Goal: Task Accomplishment & Management: Use online tool/utility

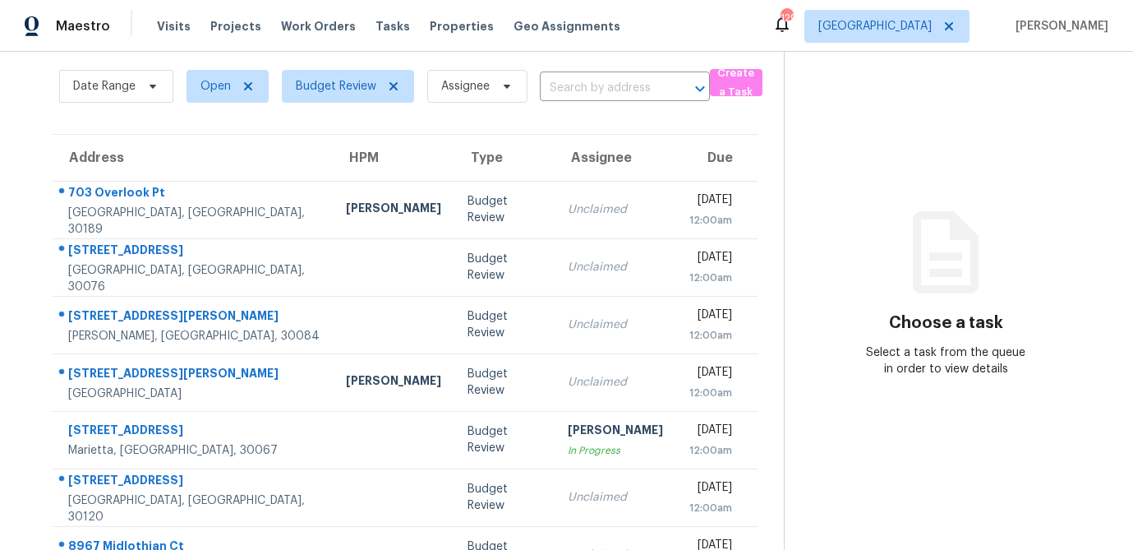
scroll to position [103, 0]
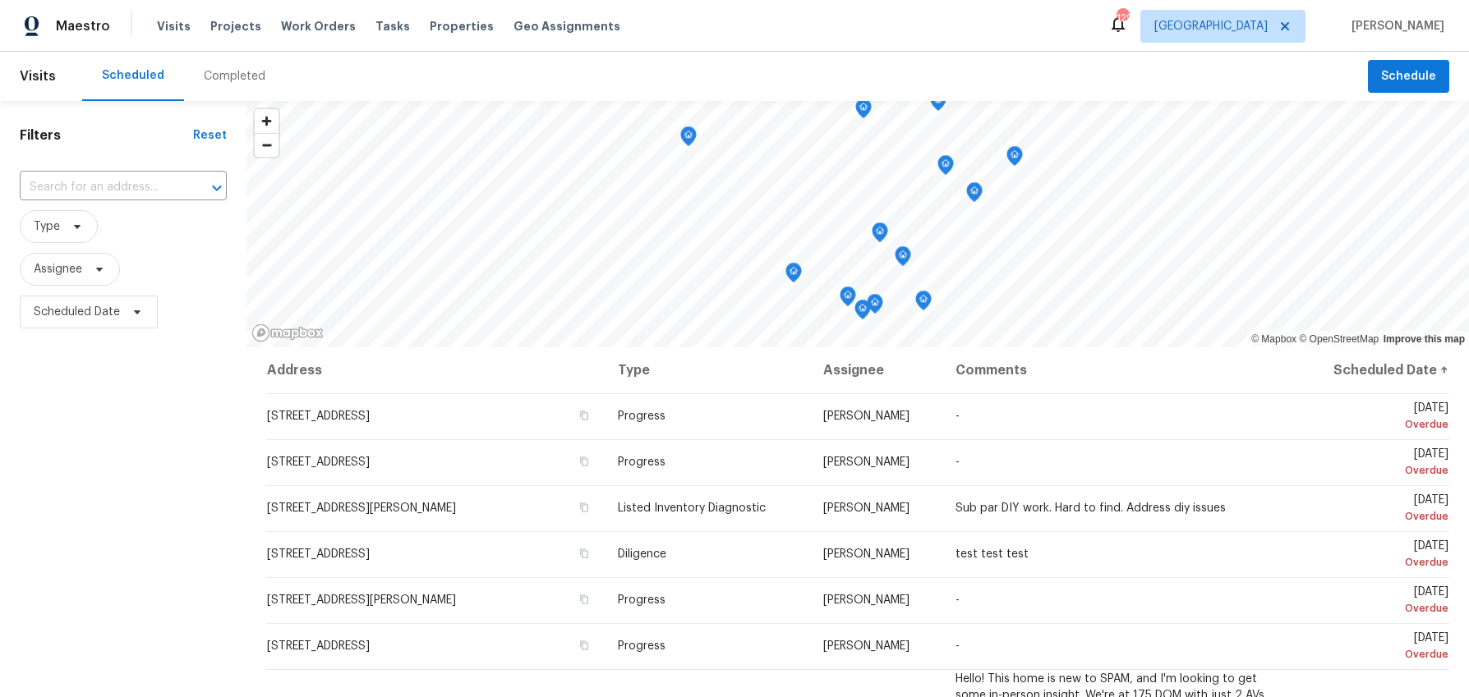
click at [214, 76] on div "Completed" at bounding box center [235, 76] width 62 height 16
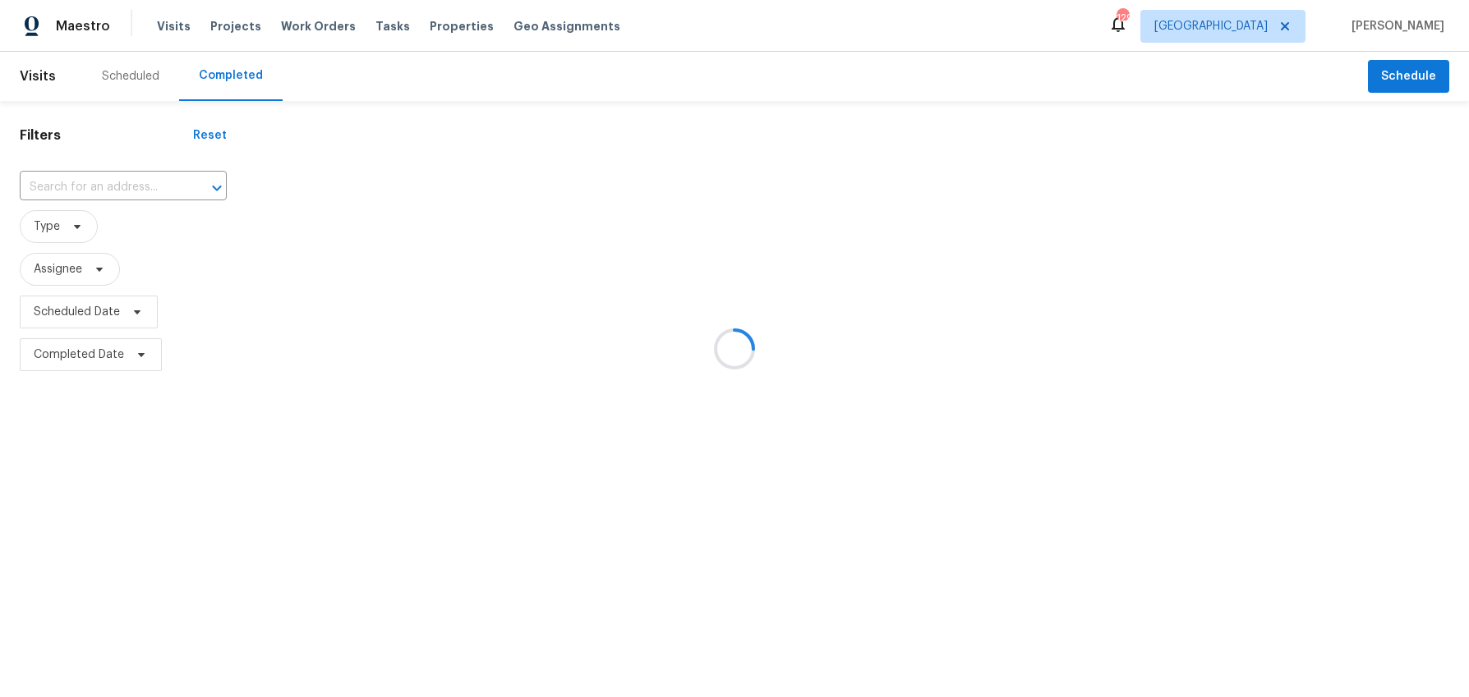
click at [97, 313] on div at bounding box center [734, 348] width 1469 height 697
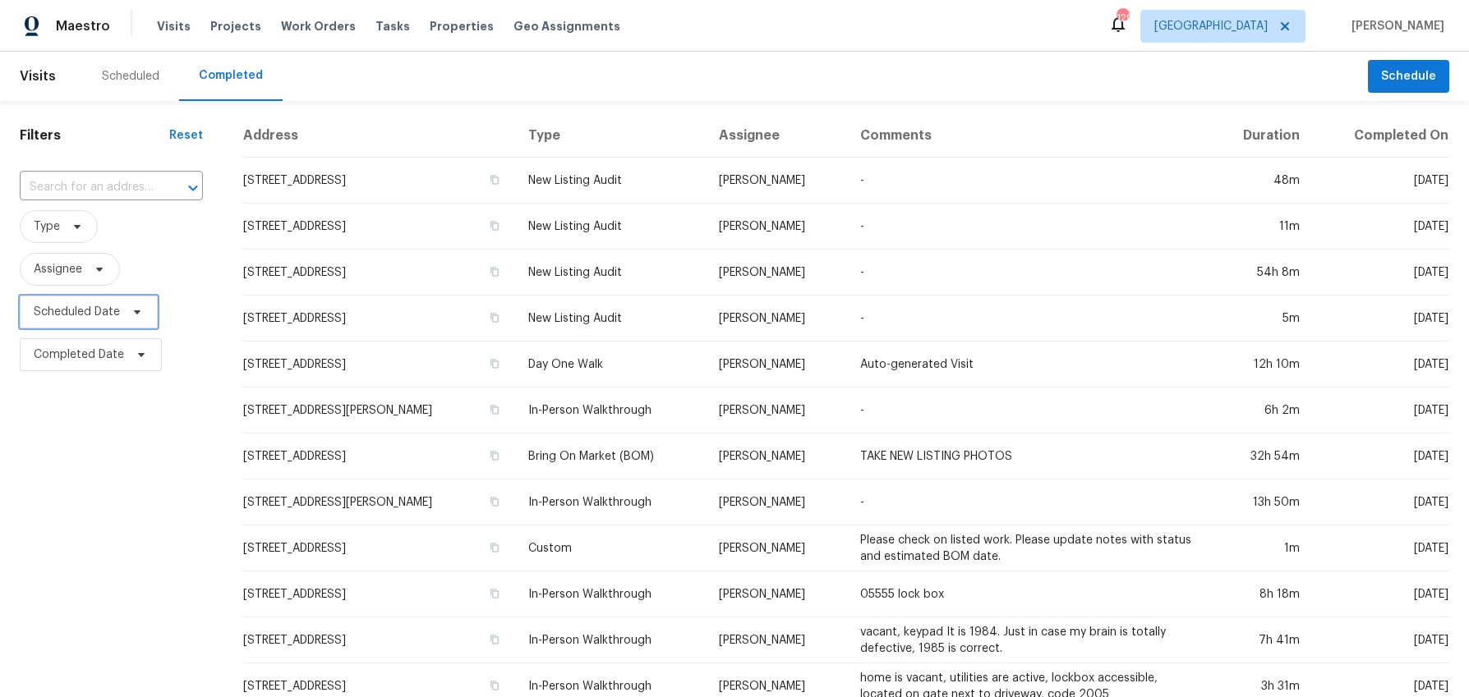
click at [126, 312] on span at bounding box center [135, 312] width 18 height 13
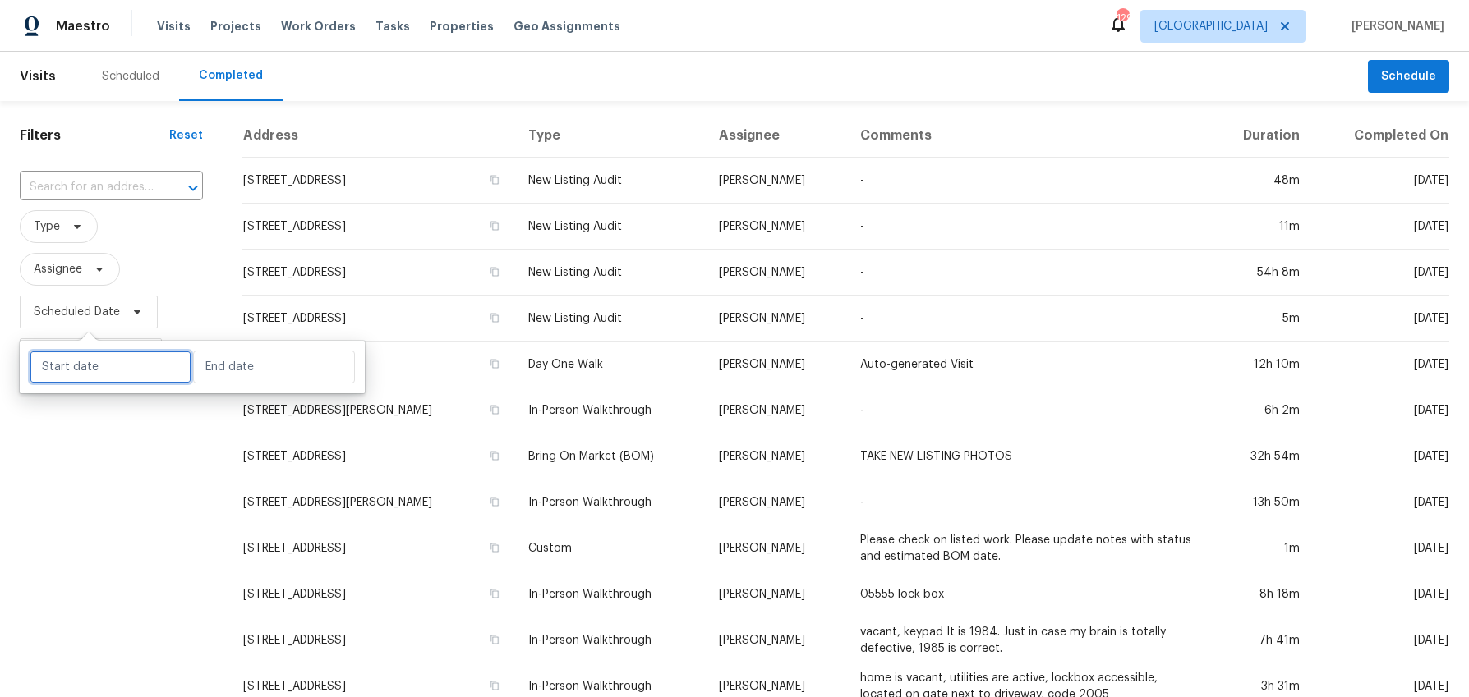
click at [103, 365] on input "text" at bounding box center [111, 367] width 162 height 33
select select "8"
select select "2025"
select select "9"
select select "2025"
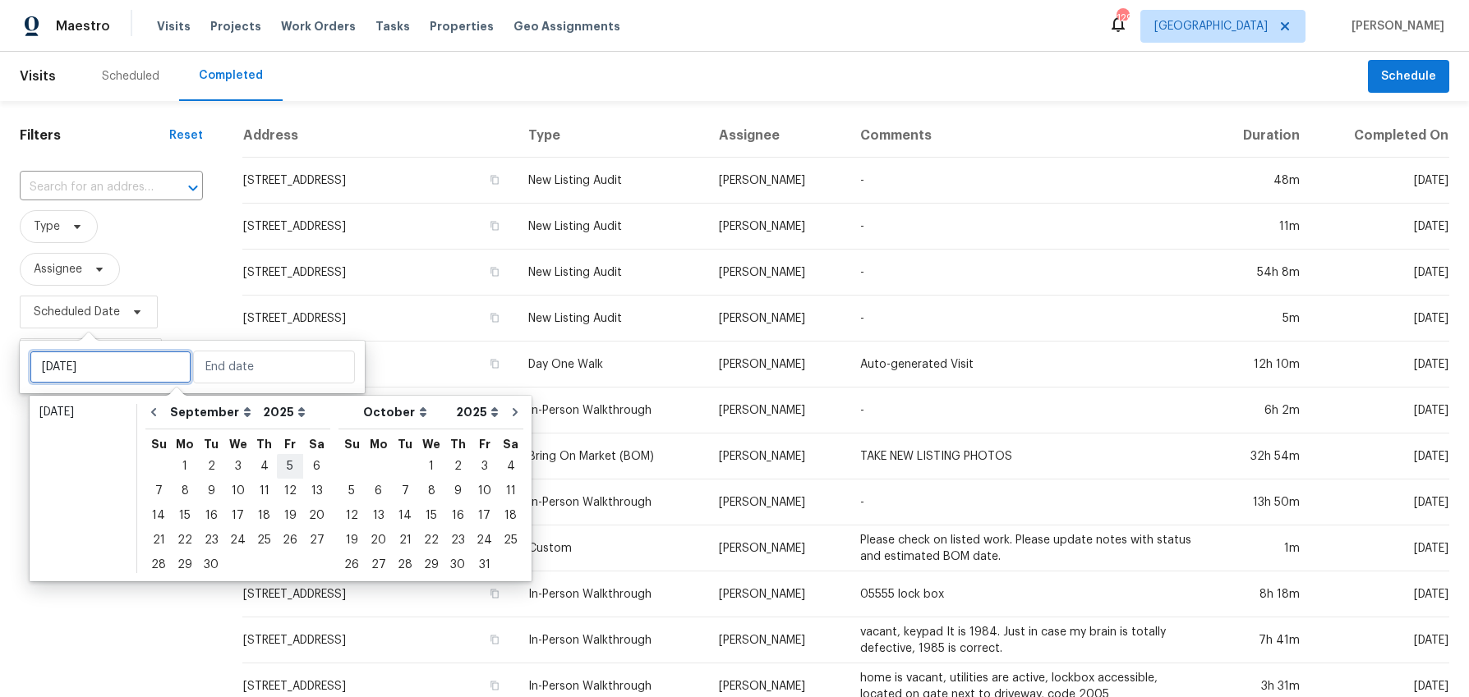
type input "Fri, Sep 05"
click at [154, 413] on icon "Go to previous month" at bounding box center [153, 412] width 13 height 13
select select "7"
select select "8"
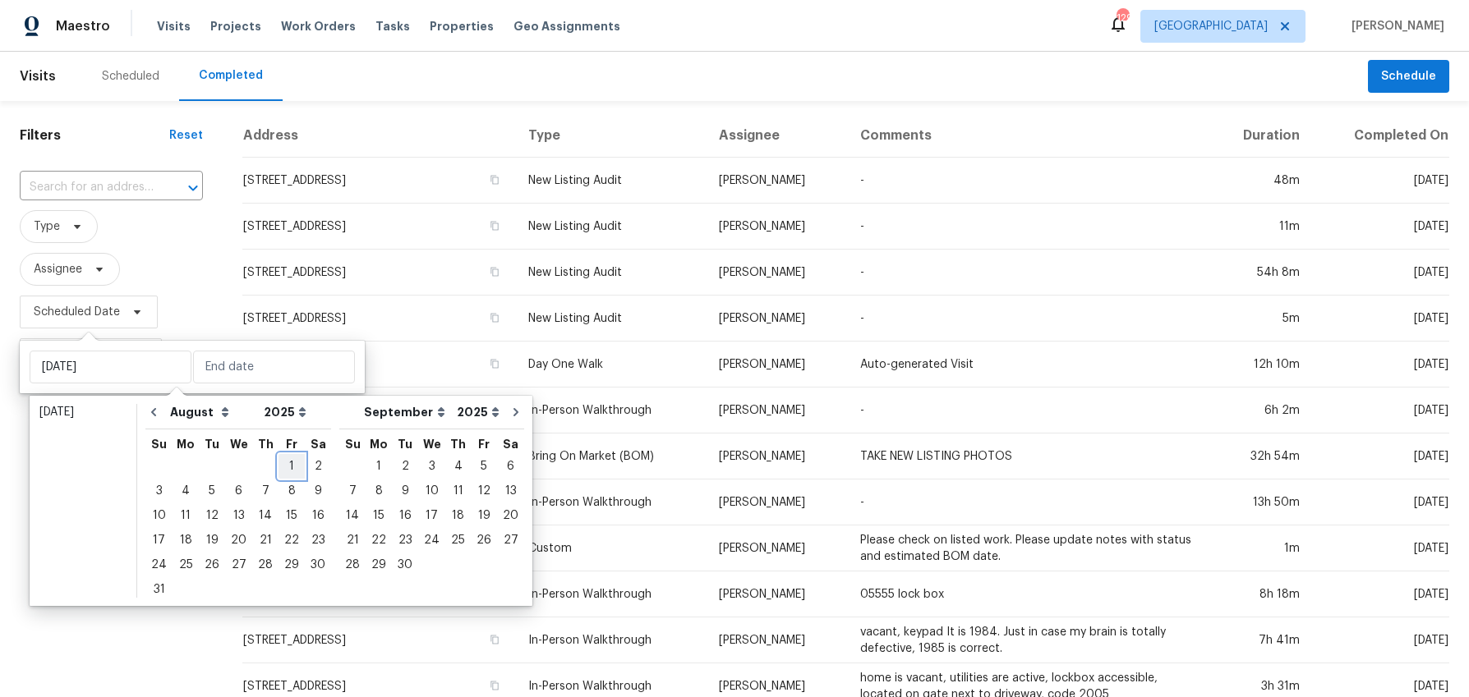
click at [286, 462] on div "1" at bounding box center [292, 466] width 26 height 23
type input "Fri, Aug 01"
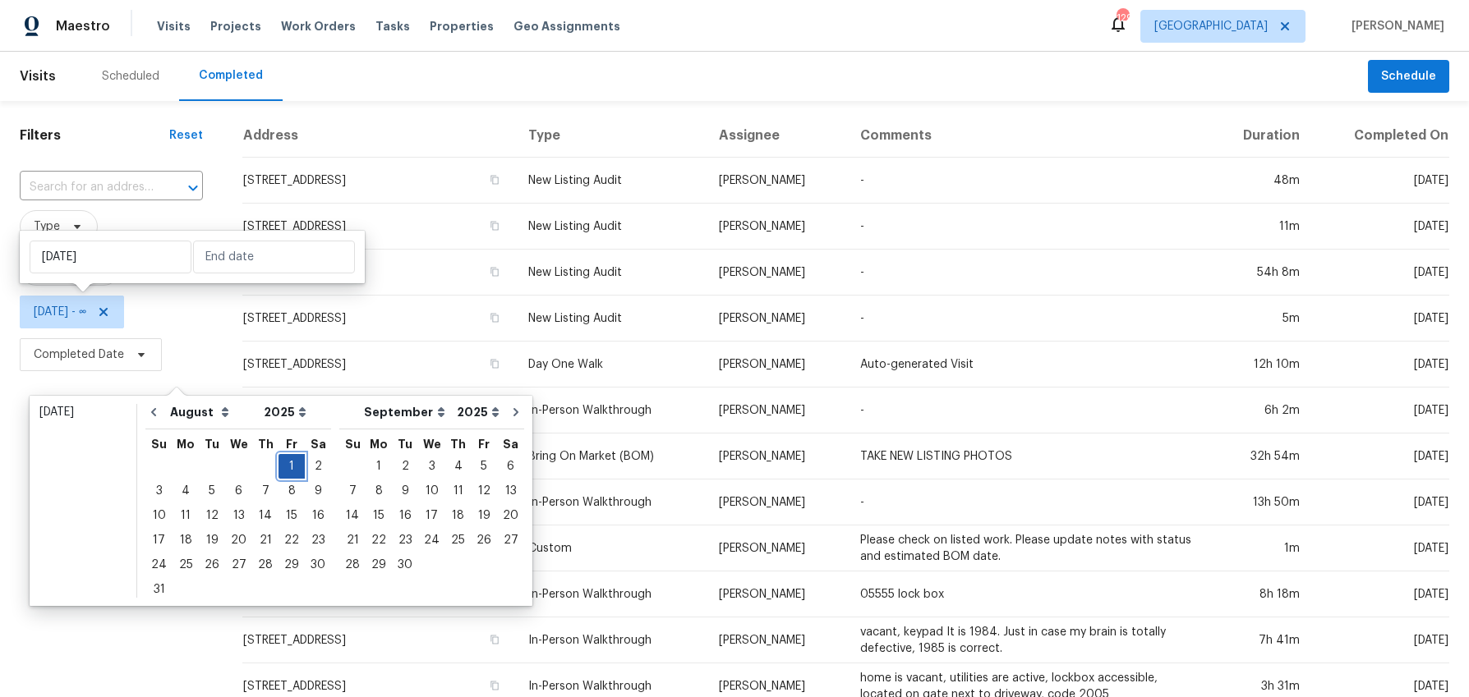
click at [286, 462] on div "1" at bounding box center [292, 466] width 26 height 23
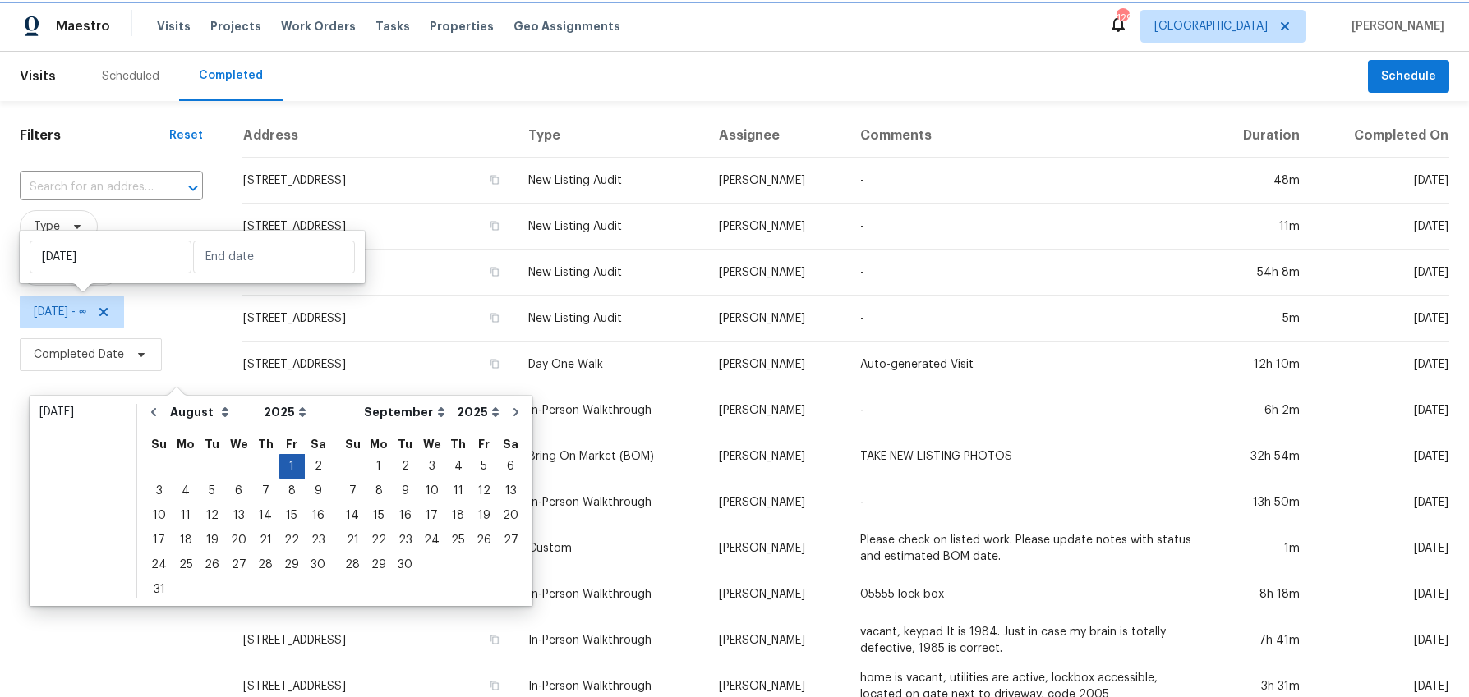
type input "Fri, Aug 01"
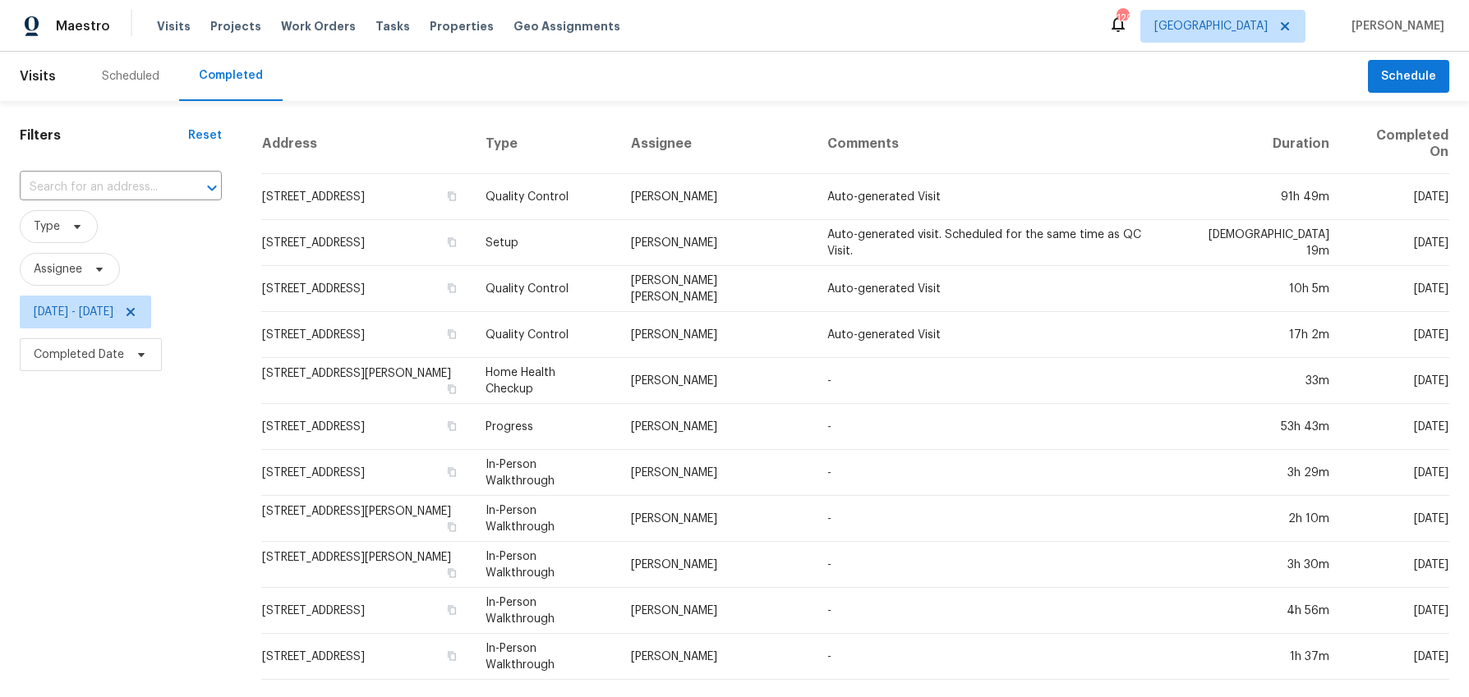
click at [121, 526] on div "Filters Reset ​ Type Assignee Fri, Aug 01 - Fri, Aug 01 Completed Date" at bounding box center [121, 619] width 242 height 1037
click at [96, 277] on span "Assignee" at bounding box center [70, 269] width 100 height 33
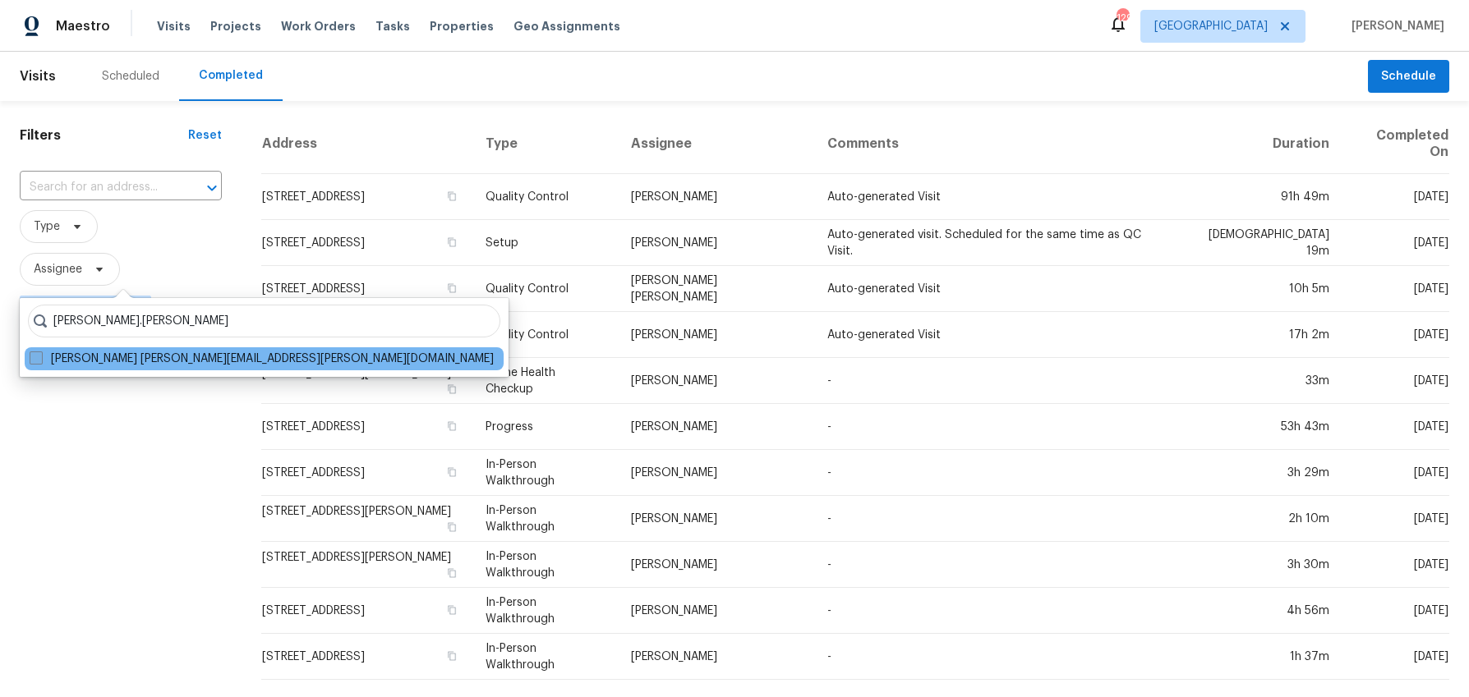
type input "anthony.gouldthorp"
click at [30, 359] on span at bounding box center [36, 358] width 13 height 13
click at [30, 359] on input "Anthony Gouldthorp anthony.gouldthorp@opendoor.com" at bounding box center [35, 356] width 11 height 11
checkbox input "true"
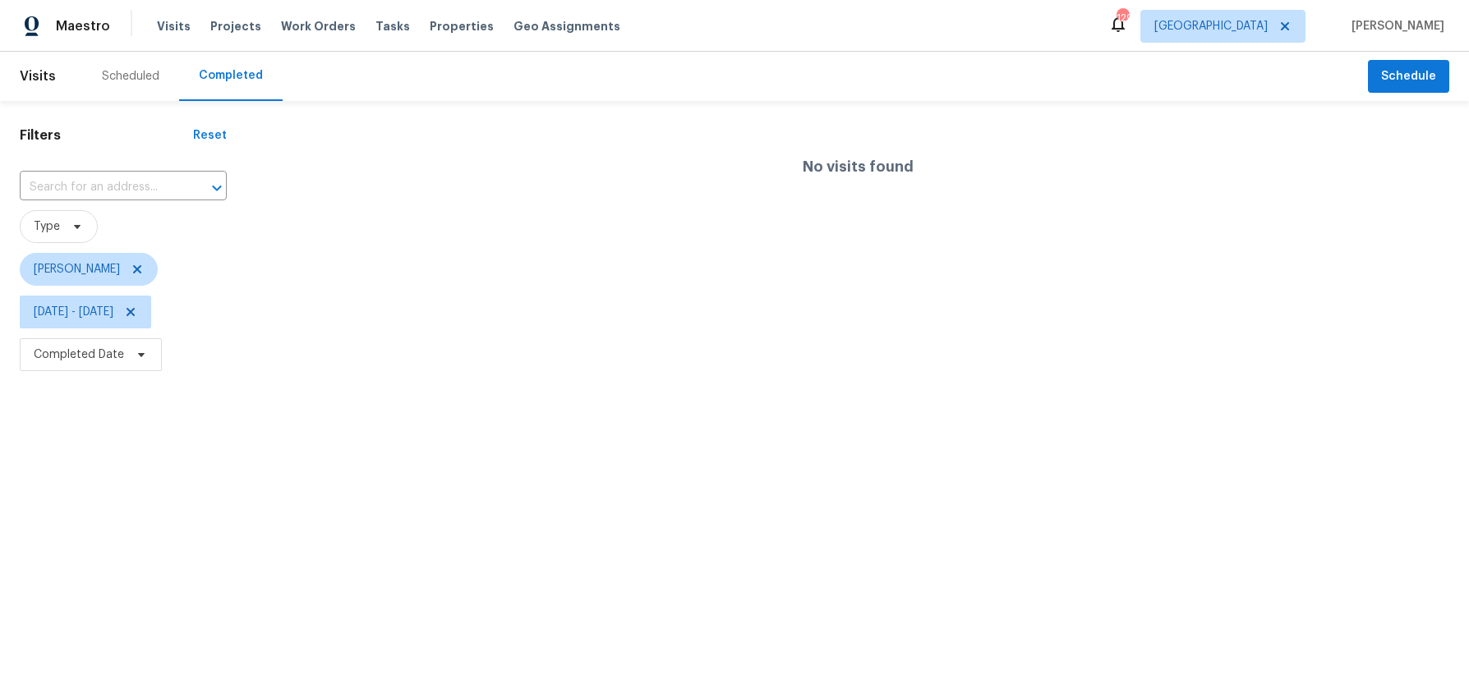
click at [94, 376] on html "Maestro Visits Projects Work Orders Tasks Properties Geo Assignments 129 Atlant…" at bounding box center [734, 188] width 1469 height 376
click at [137, 310] on icon at bounding box center [130, 312] width 13 height 13
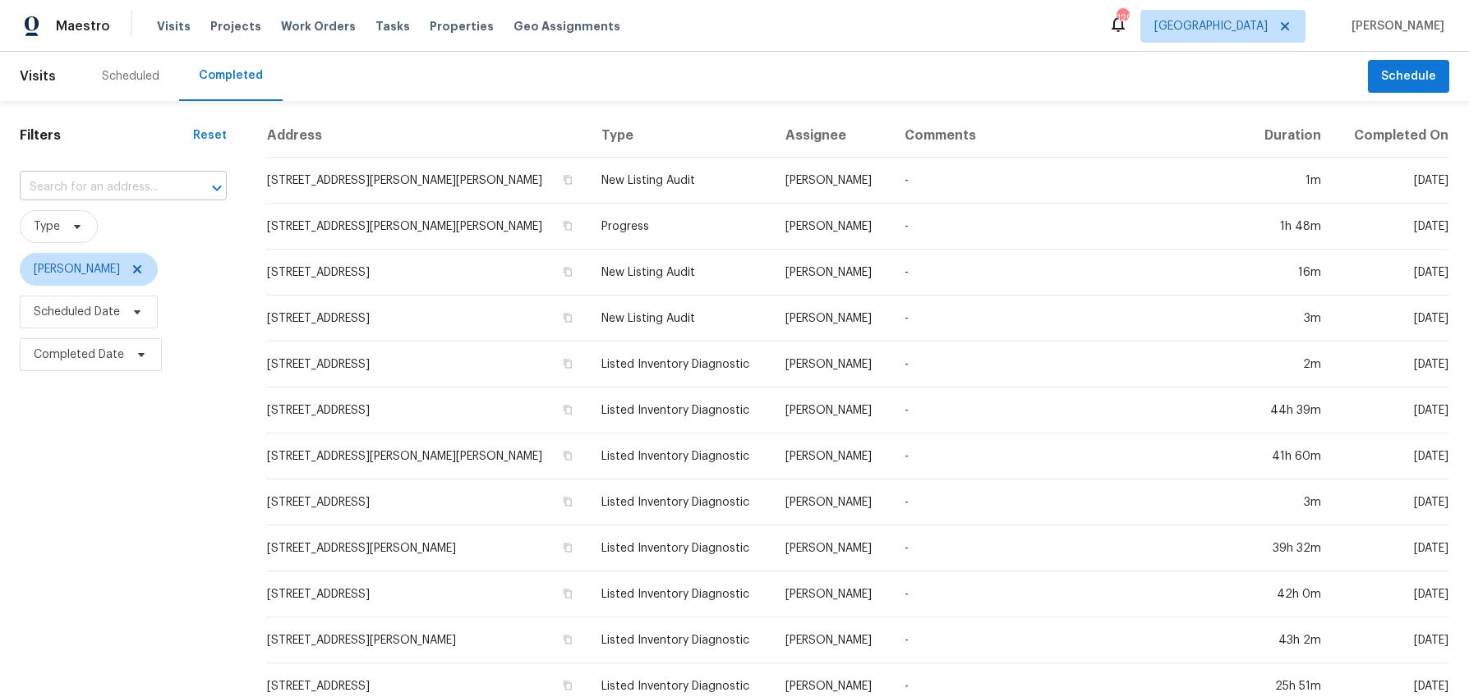
click at [134, 193] on input "text" at bounding box center [100, 187] width 161 height 25
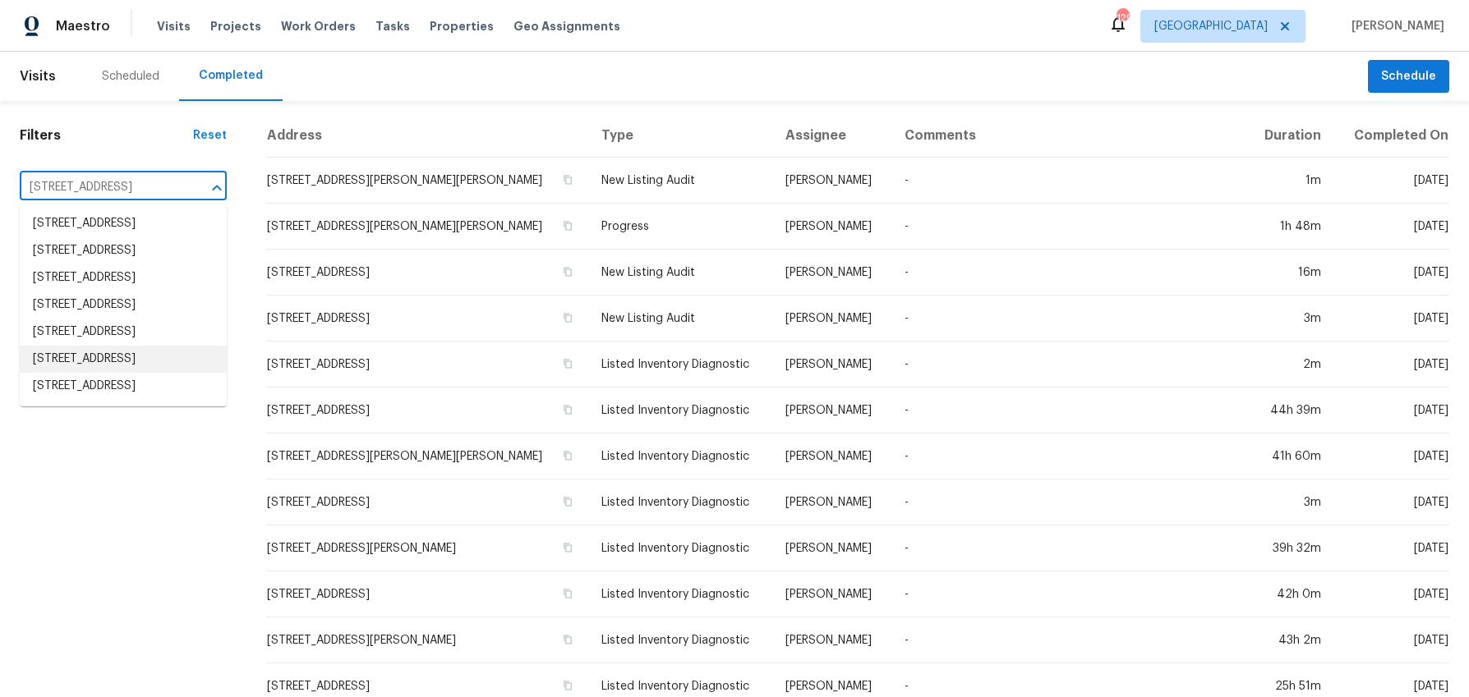
type input "6520 roswell rd"
click at [187, 515] on div "Filters Reset ​ Type Anthony Gouldthorp Scheduled Date Completed Date" at bounding box center [123, 611] width 246 height 1020
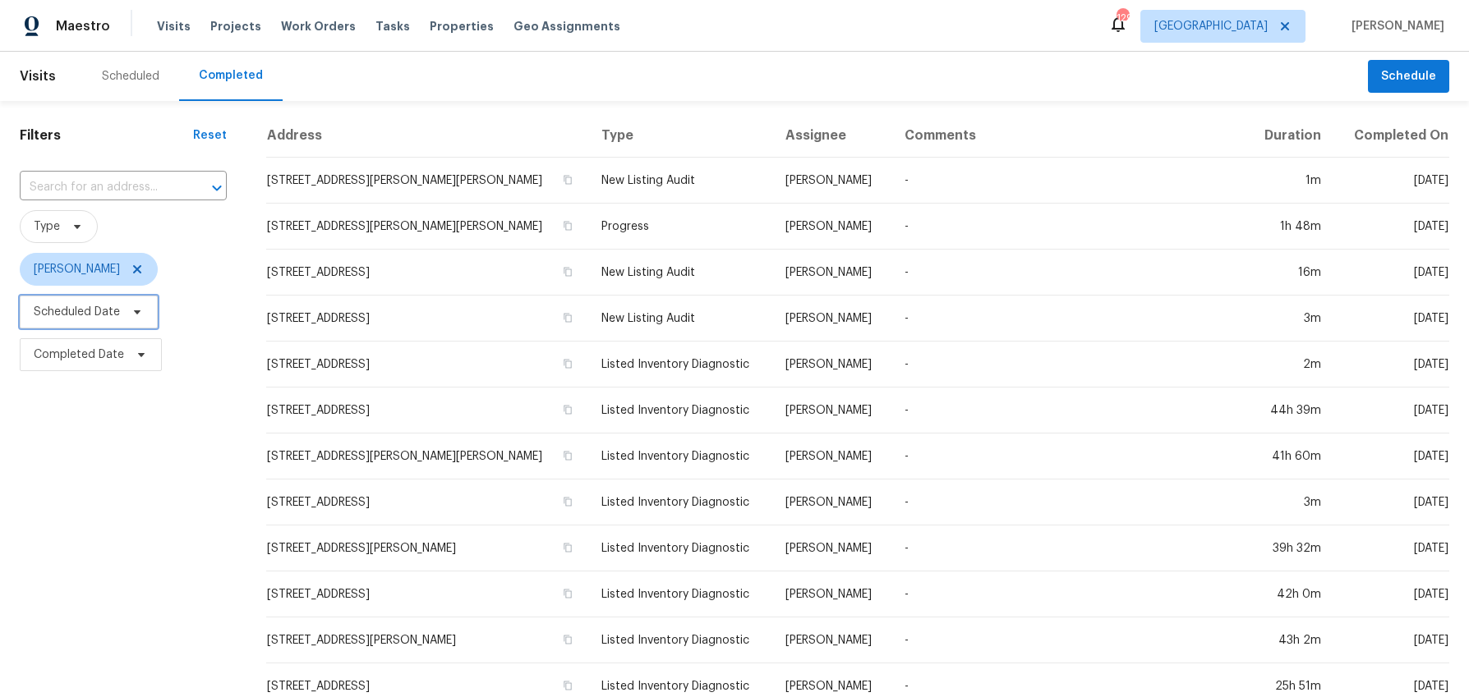
click at [82, 320] on span "Scheduled Date" at bounding box center [89, 312] width 138 height 33
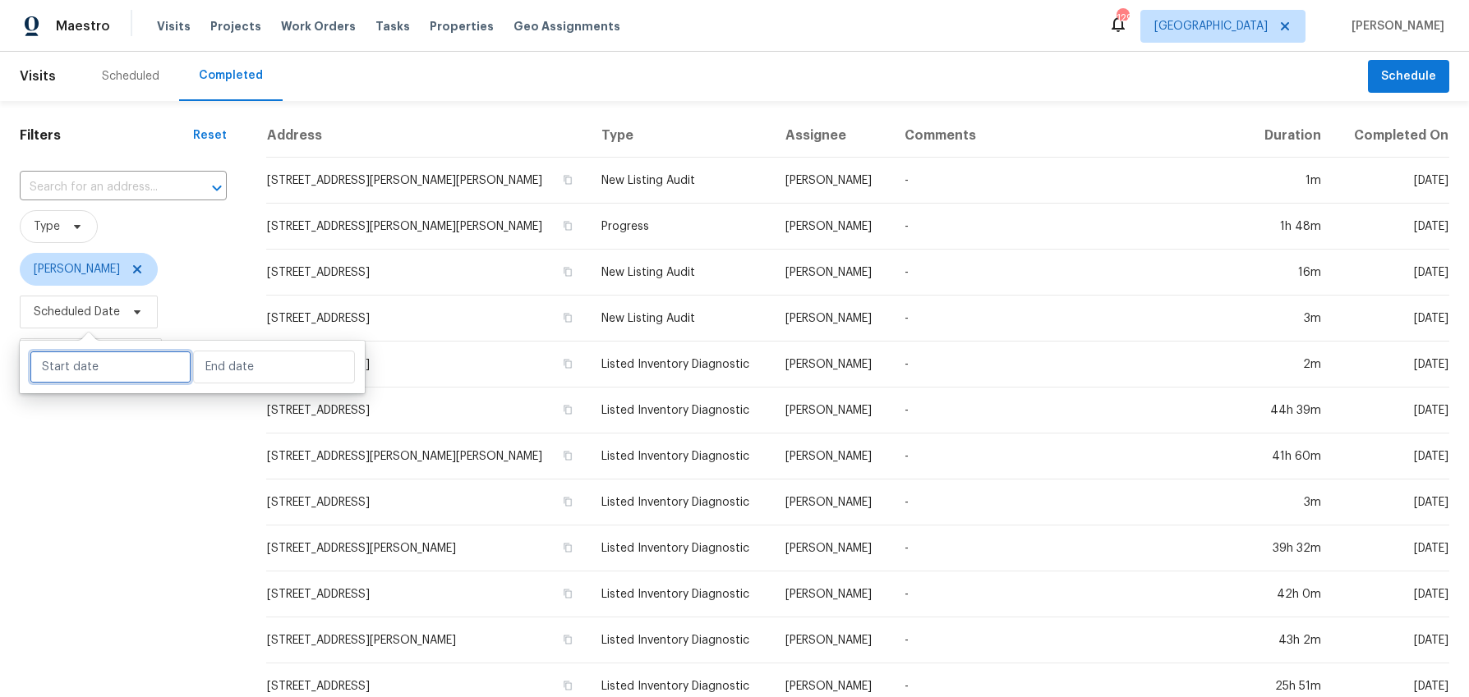
click at [54, 372] on input "text" at bounding box center [111, 367] width 162 height 33
select select "8"
select select "2025"
select select "9"
select select "2025"
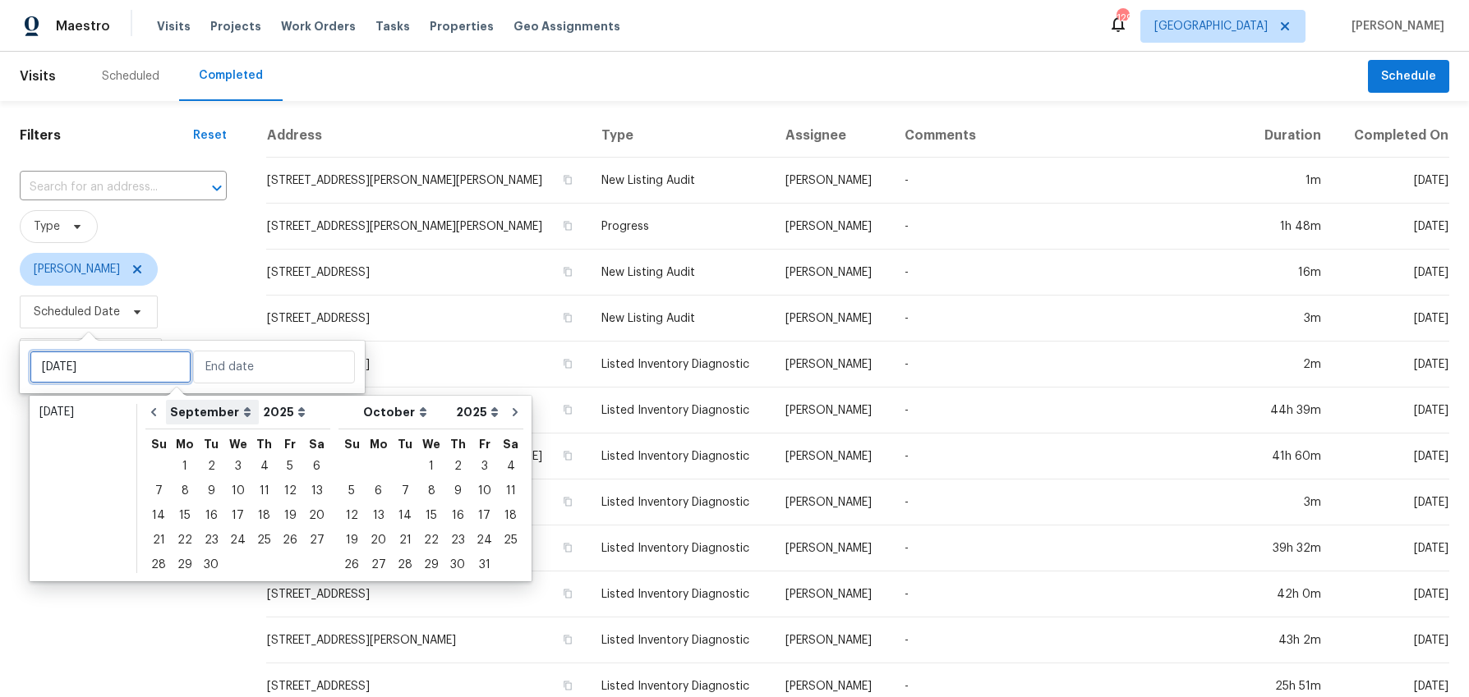
type input "Tue, Sep 02"
click at [154, 413] on icon "Go to previous month" at bounding box center [153, 412] width 13 height 13
select select "7"
select select "8"
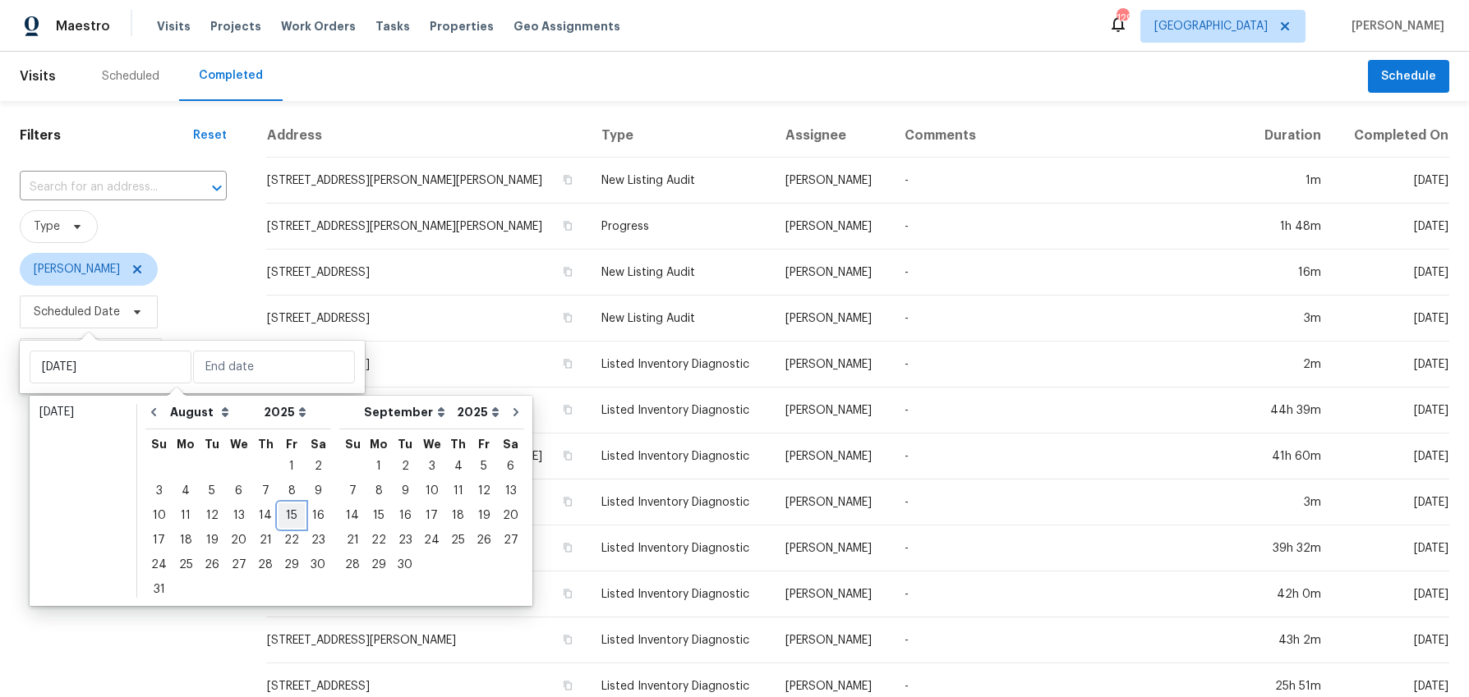
click at [289, 510] on div "15" at bounding box center [292, 515] width 26 height 23
type input "Fri, Aug 15"
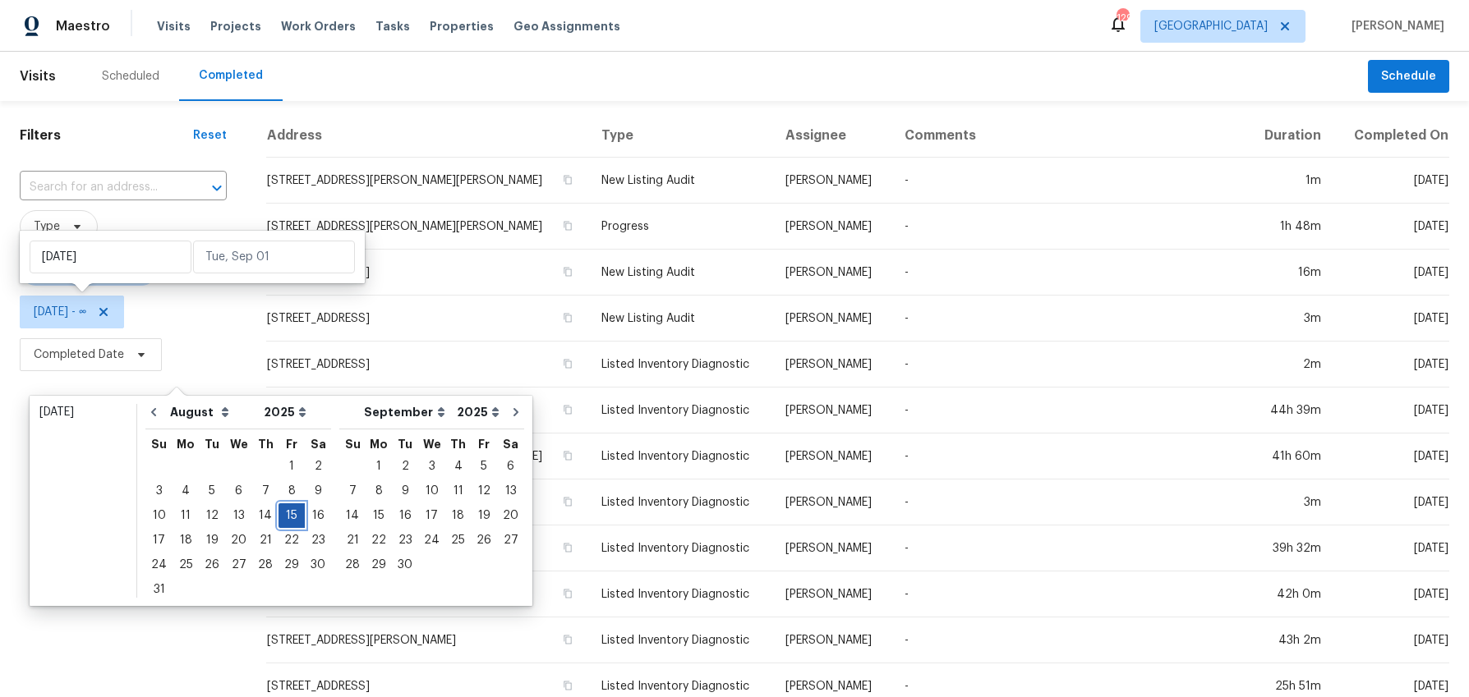
click at [289, 510] on div "15" at bounding box center [292, 515] width 26 height 23
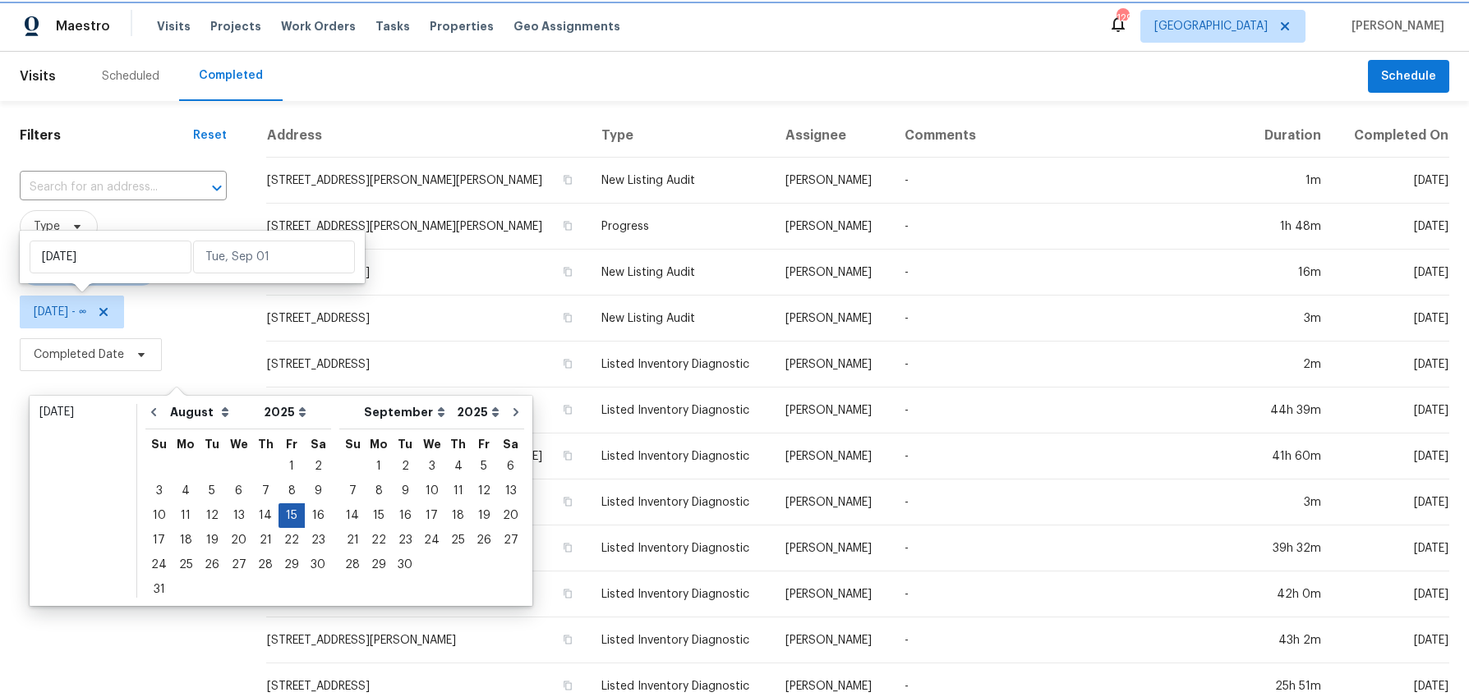
type input "Fri, Aug 15"
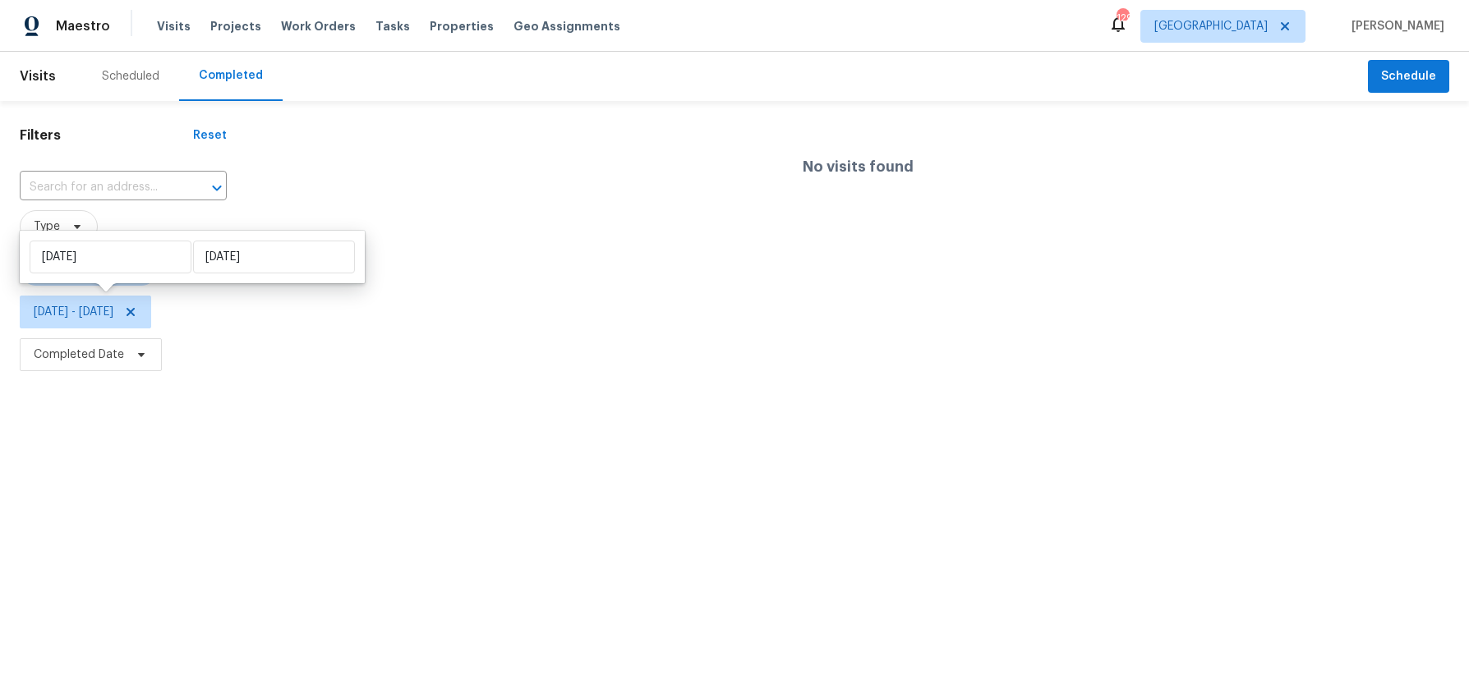
click at [144, 376] on html "Maestro Visits Projects Work Orders Tasks Properties Geo Assignments 129 Atlant…" at bounding box center [734, 188] width 1469 height 376
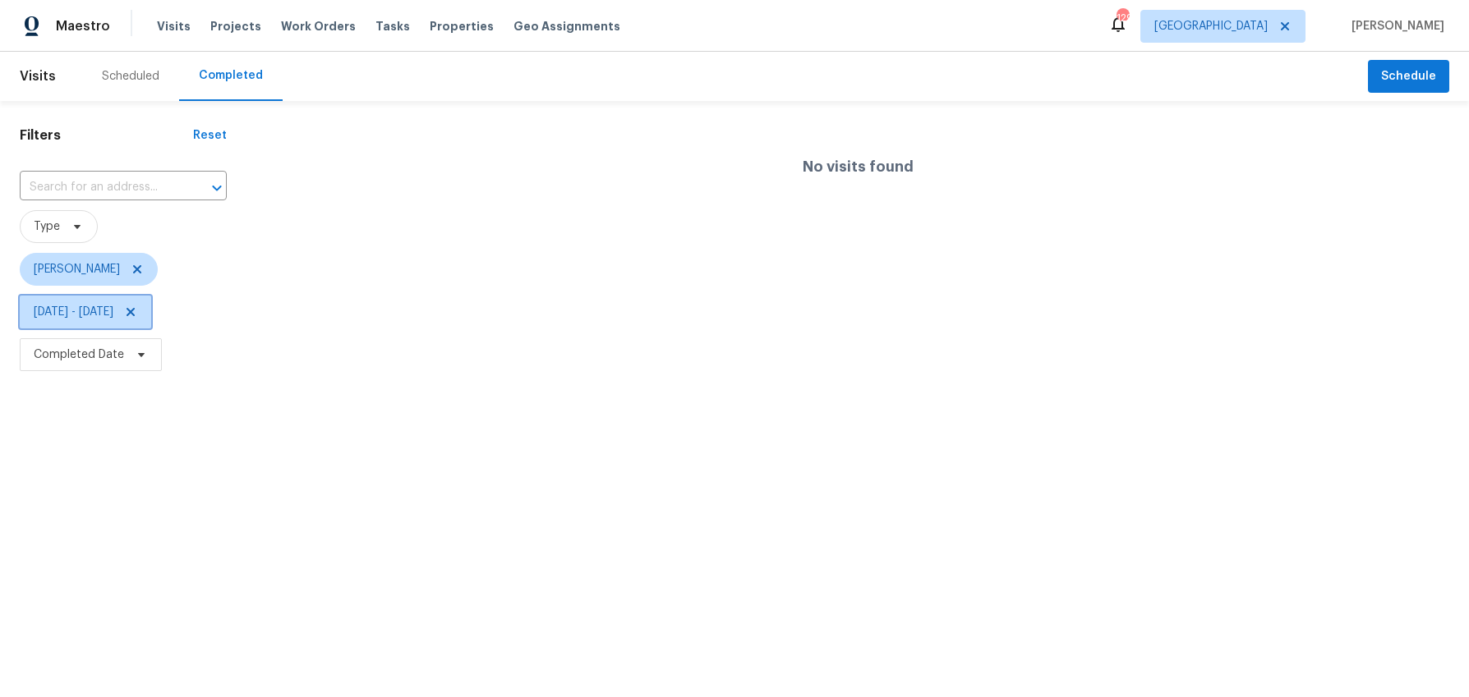
click at [113, 319] on span "Fri, Aug 15 - Fri, Aug 15" at bounding box center [74, 312] width 80 height 16
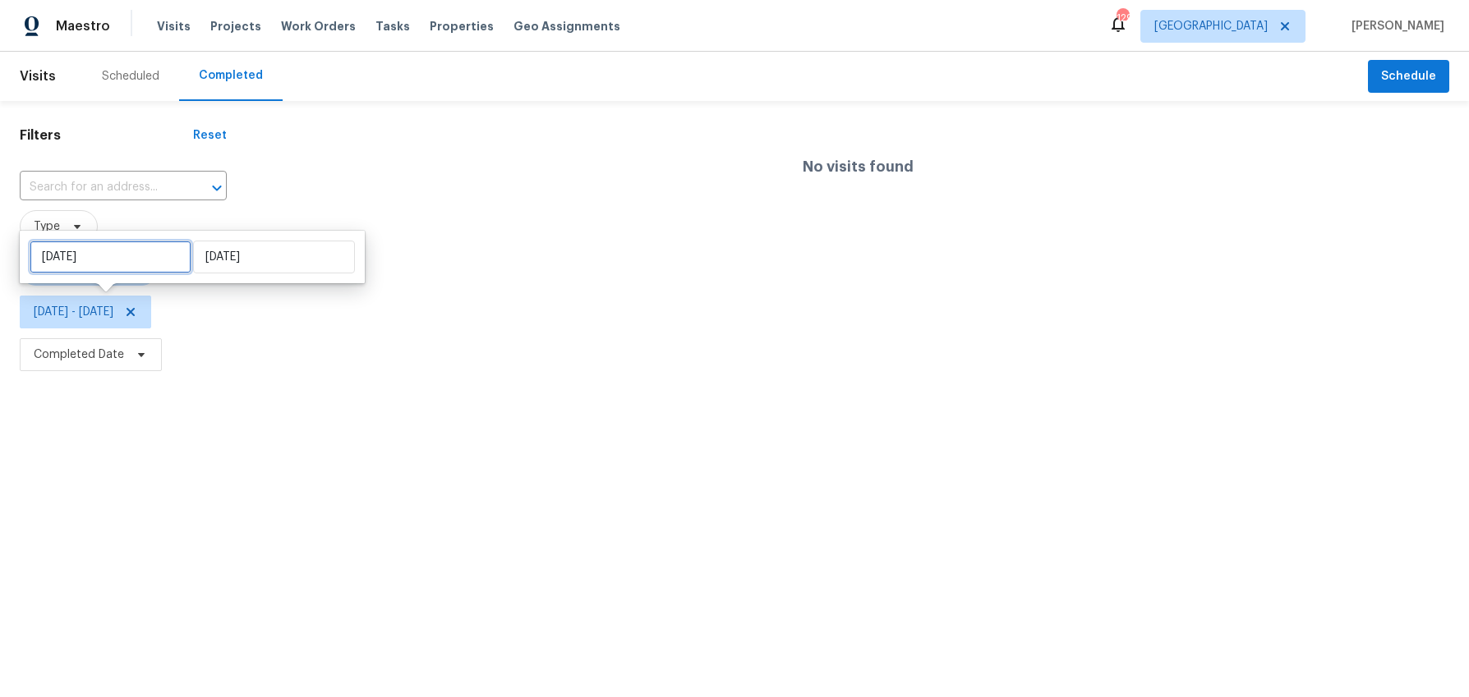
select select "7"
select select "2025"
select select "8"
select select "2025"
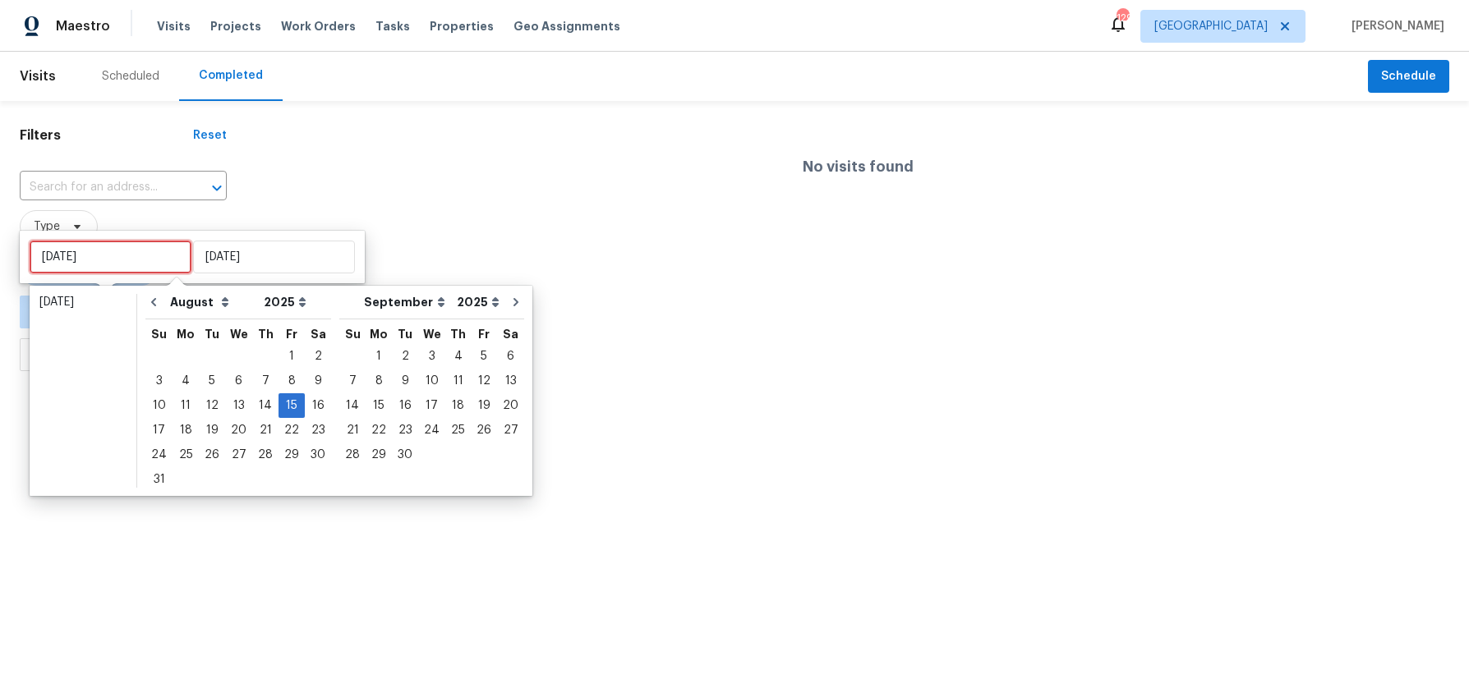
click at [109, 264] on input "Fri, Aug 15" at bounding box center [111, 257] width 162 height 33
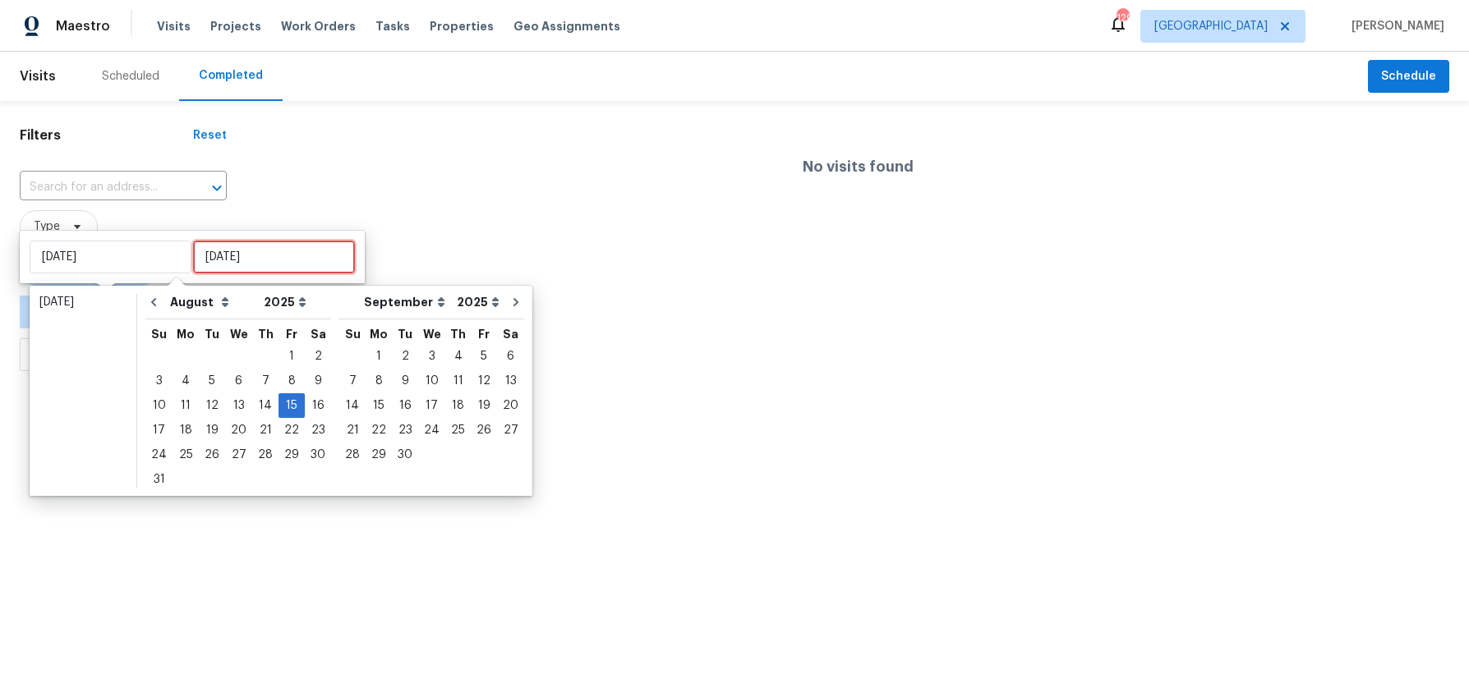
click at [216, 260] on input "Fri, Aug 15" at bounding box center [274, 257] width 162 height 33
type input "Sat, Aug 09"
type input "Fri, Aug 15"
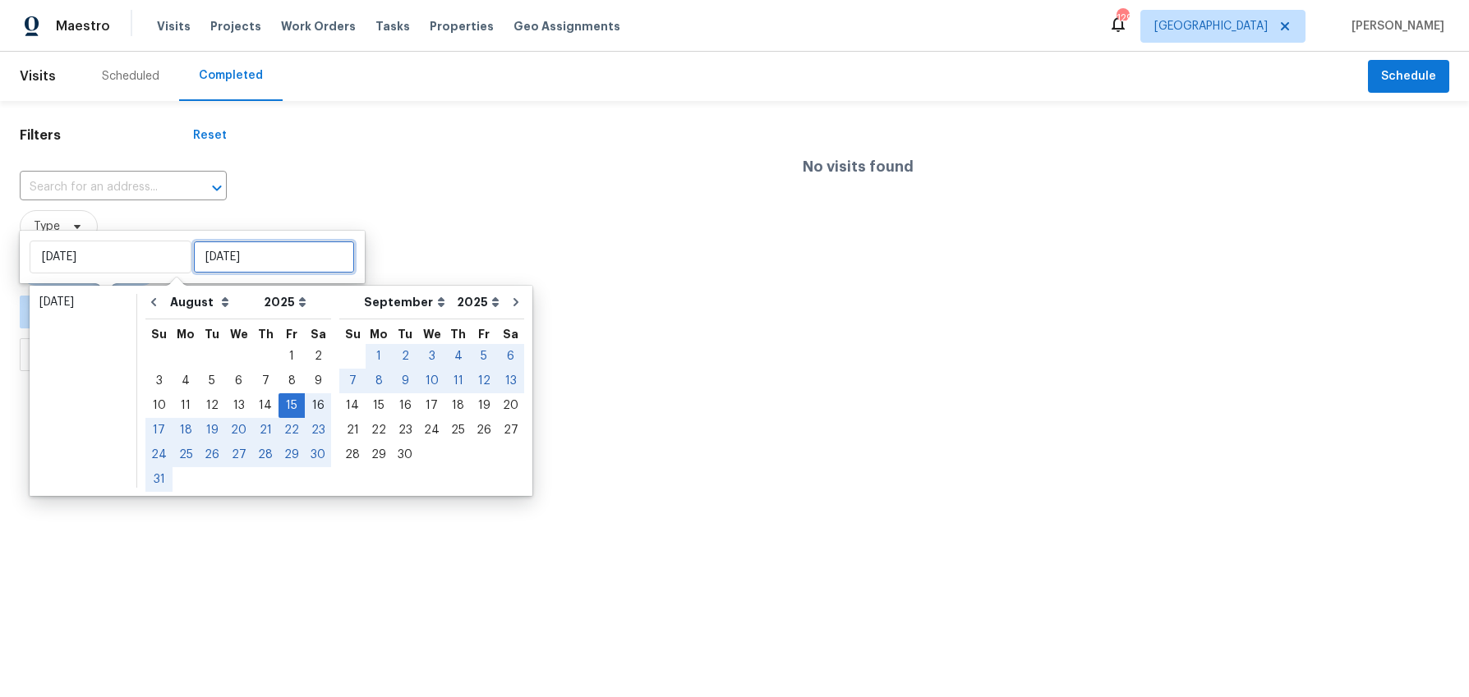
type input "Sat, Aug 16"
type input "Tue, Aug 12"
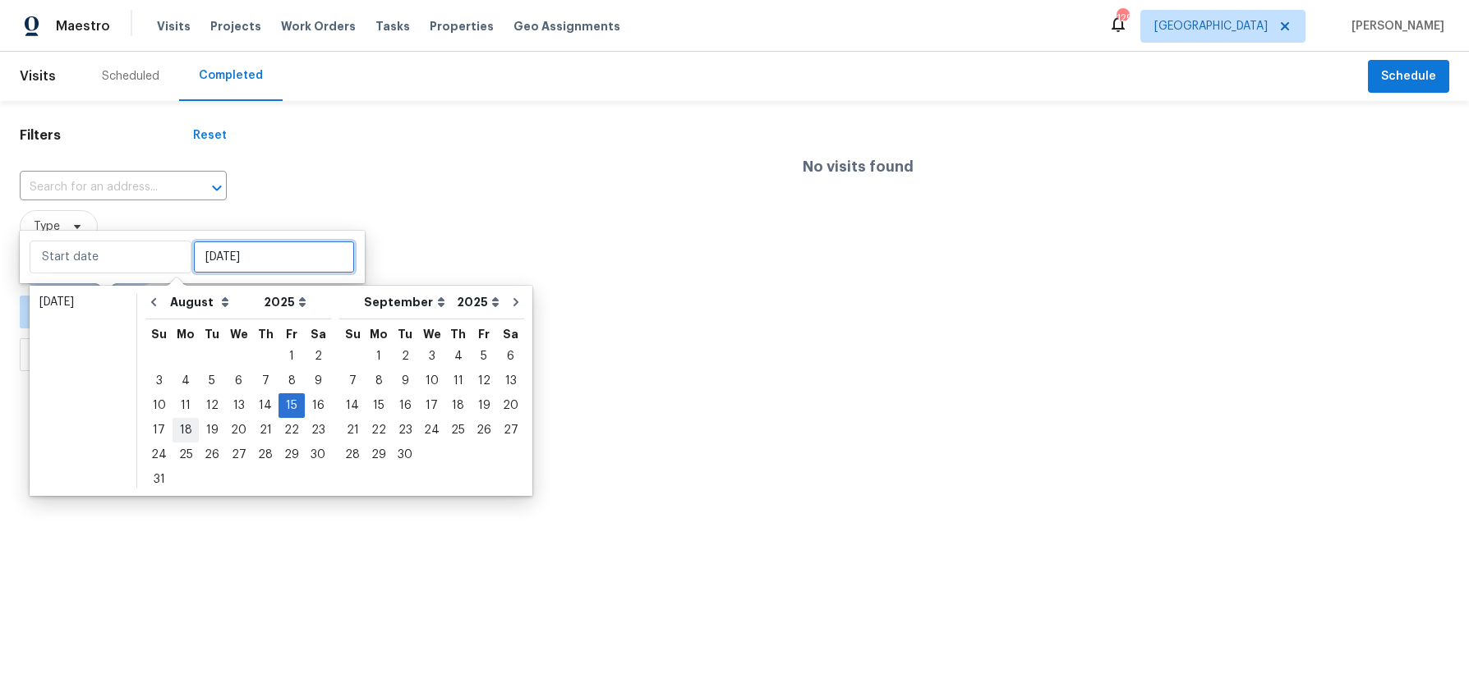
type input "Fri, Aug 15"
click at [162, 425] on div "17" at bounding box center [158, 430] width 27 height 23
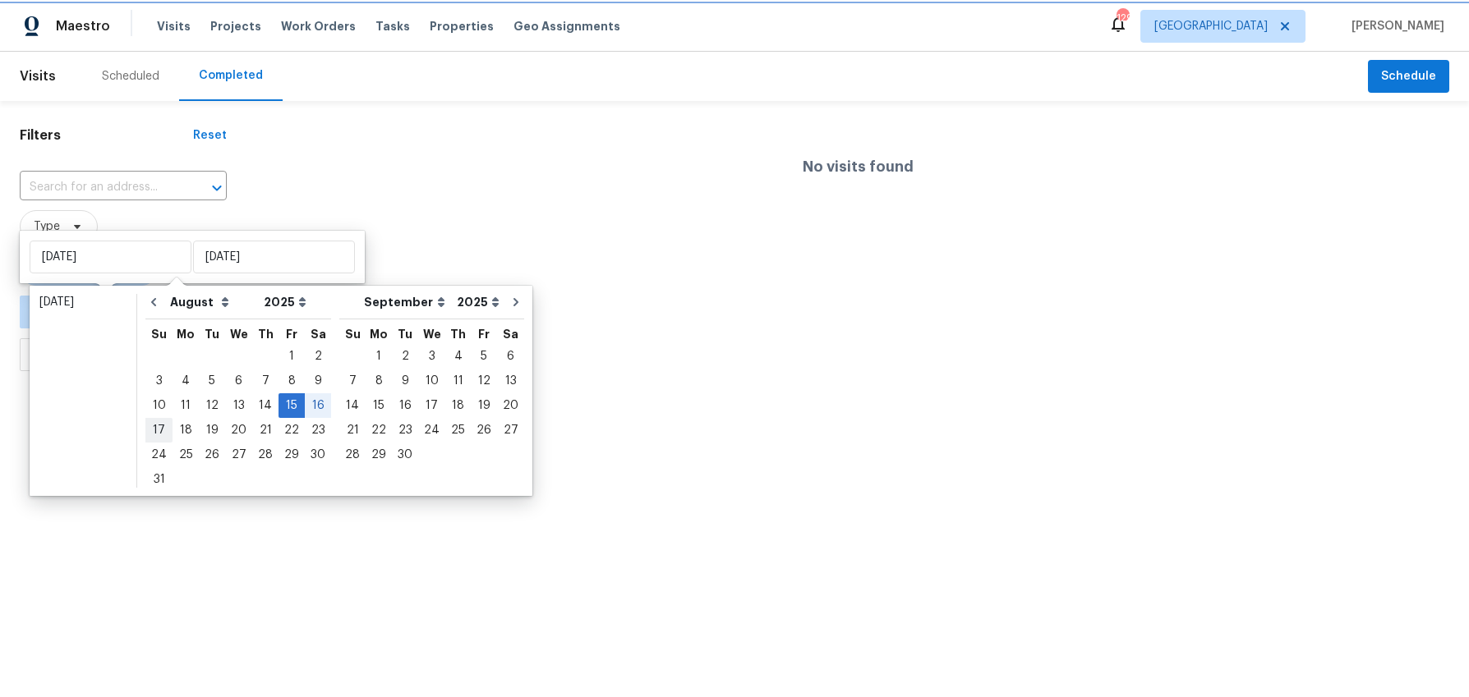
type input "Sun, Aug 17"
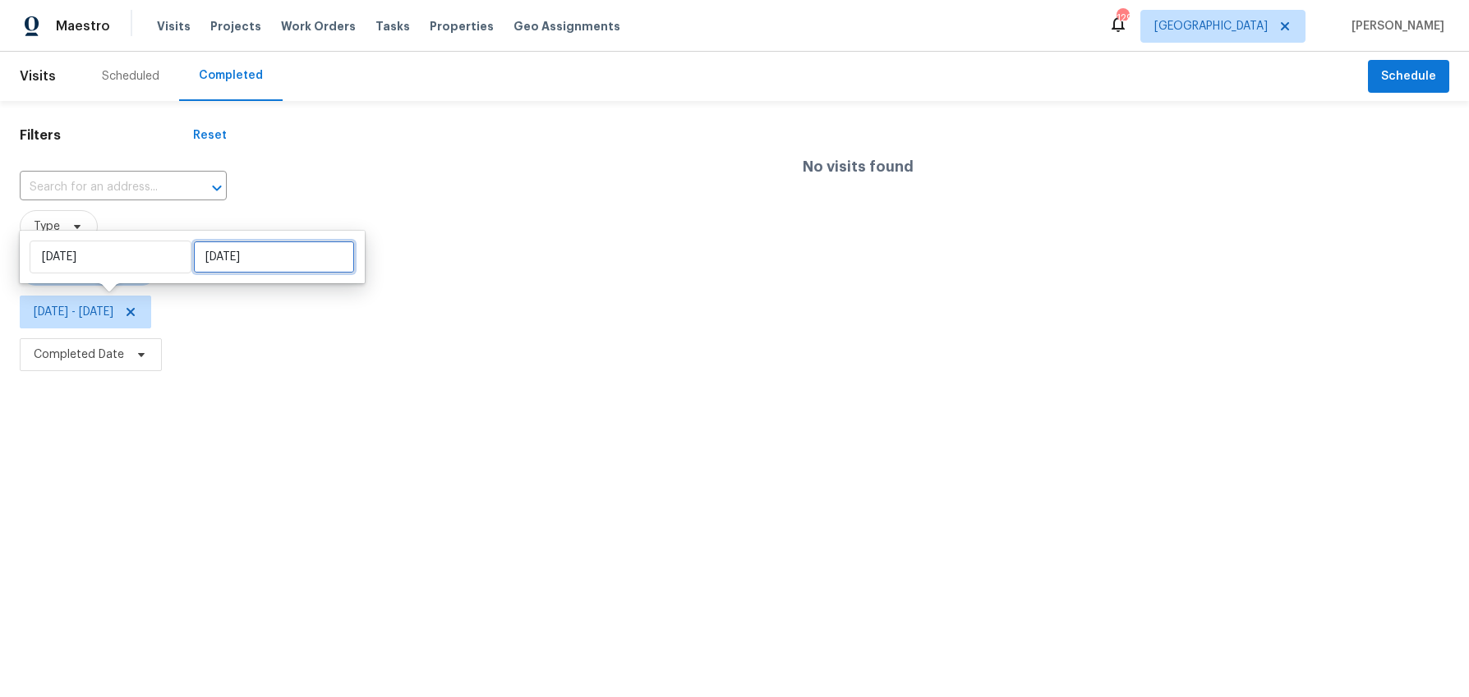
select select "7"
select select "2025"
select select "8"
select select "2025"
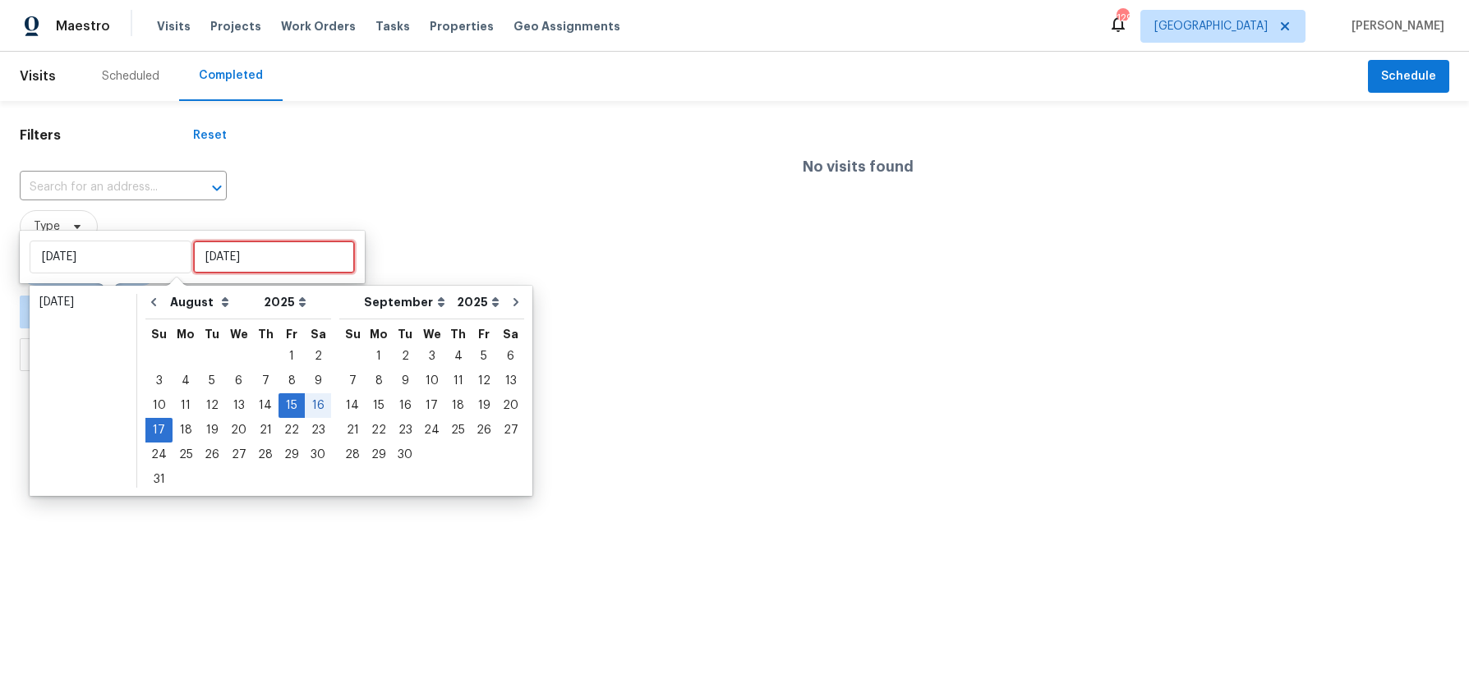
click at [274, 263] on input "Sun, Aug 17" at bounding box center [274, 257] width 162 height 33
type input "Tue, Aug 12"
type input "Fri, Aug 15"
click at [188, 425] on div "18" at bounding box center [186, 430] width 26 height 23
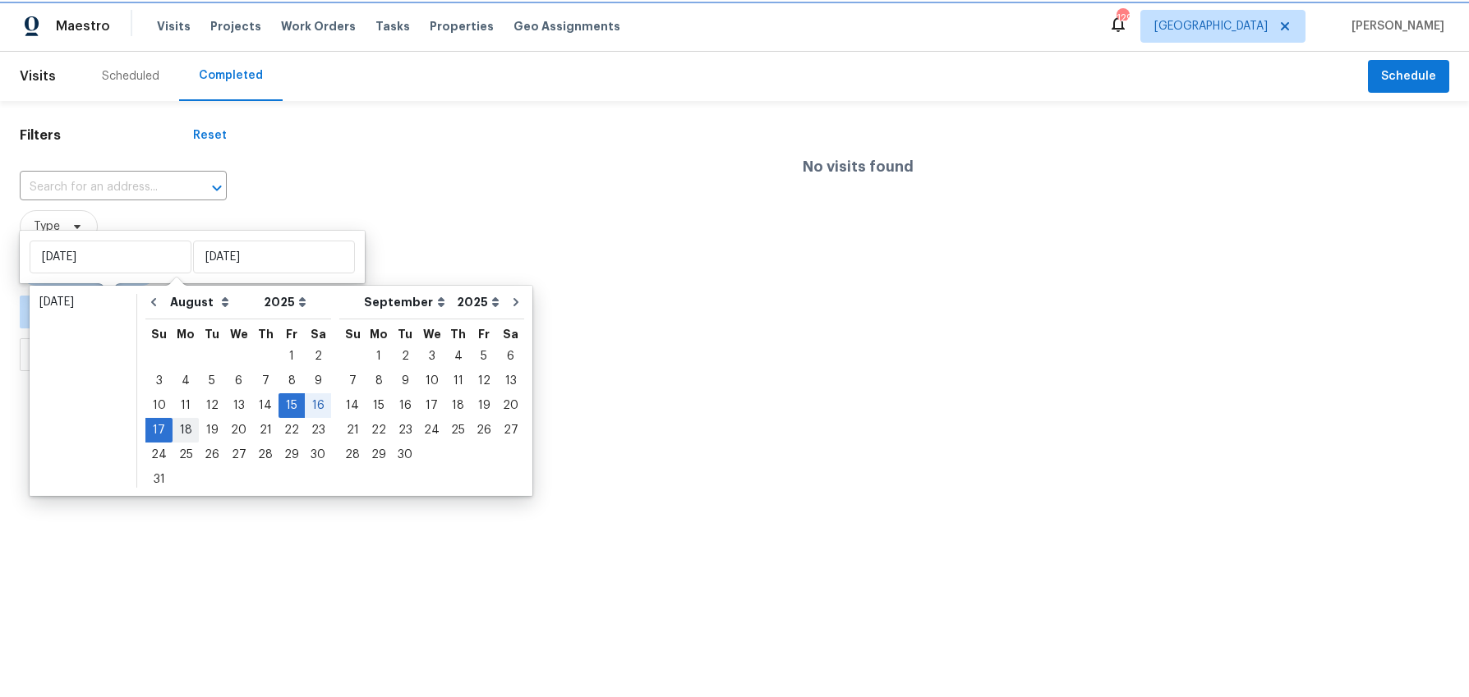
type input "Mon, Aug 18"
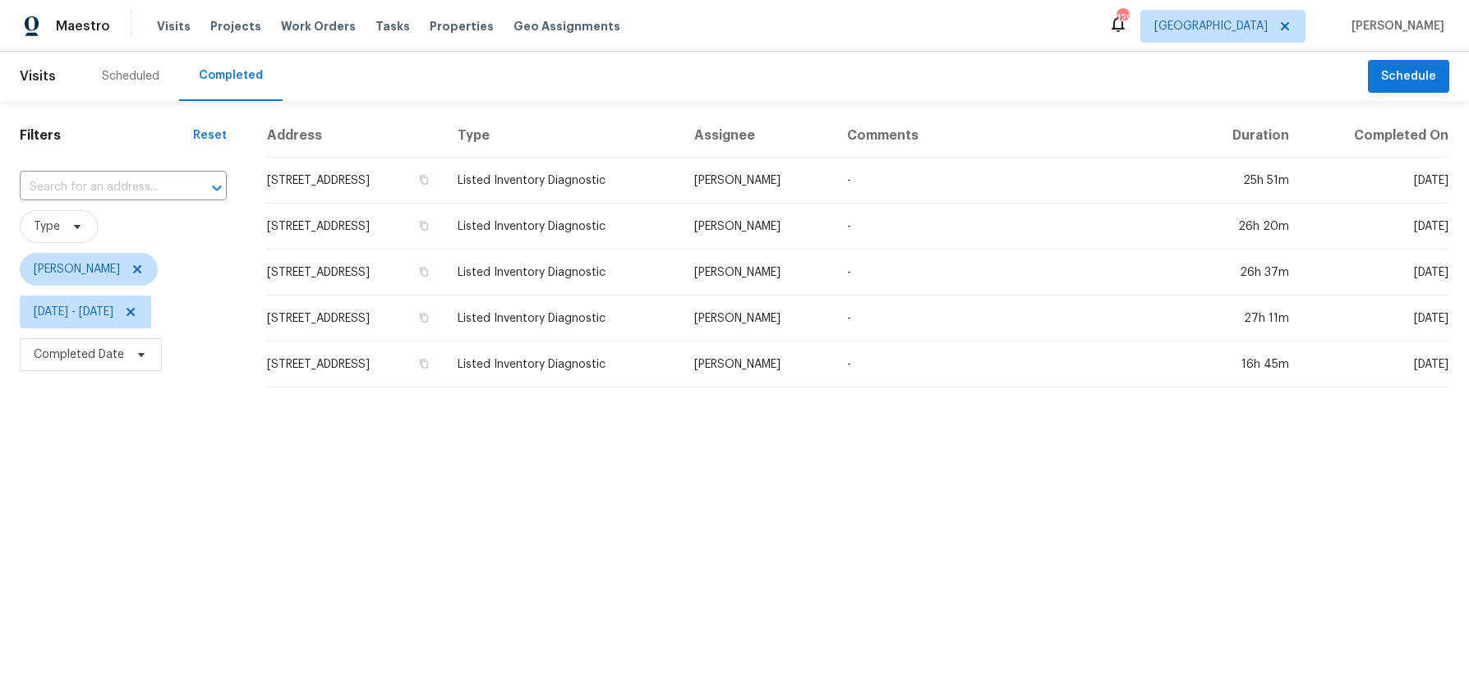
click at [169, 401] on html "Maestro Visits Projects Work Orders Tasks Properties Geo Assignments 129 Atlant…" at bounding box center [734, 200] width 1469 height 401
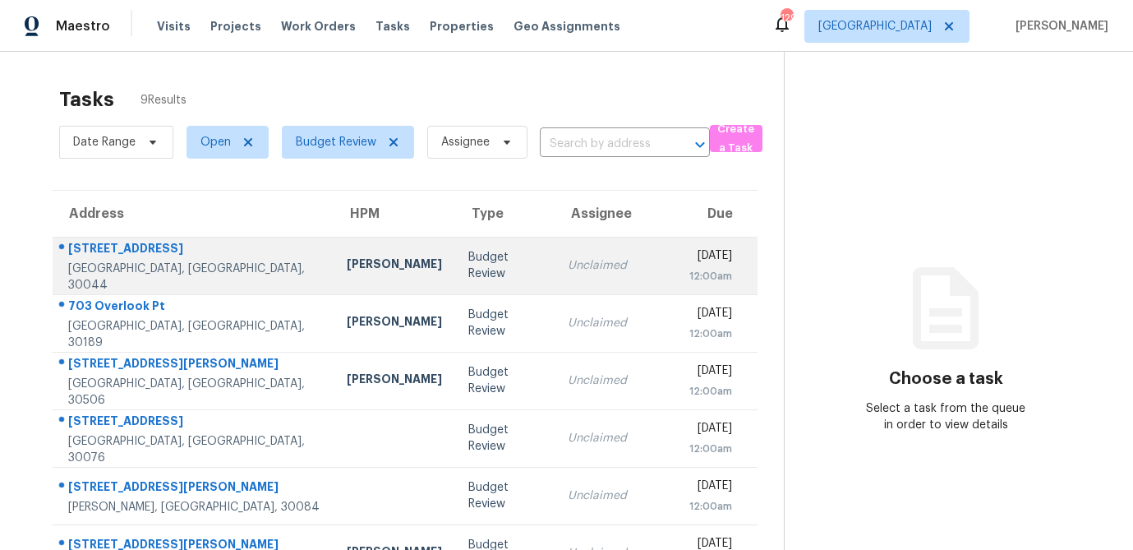
click at [468, 269] on div "Budget Review" at bounding box center [505, 265] width 74 height 33
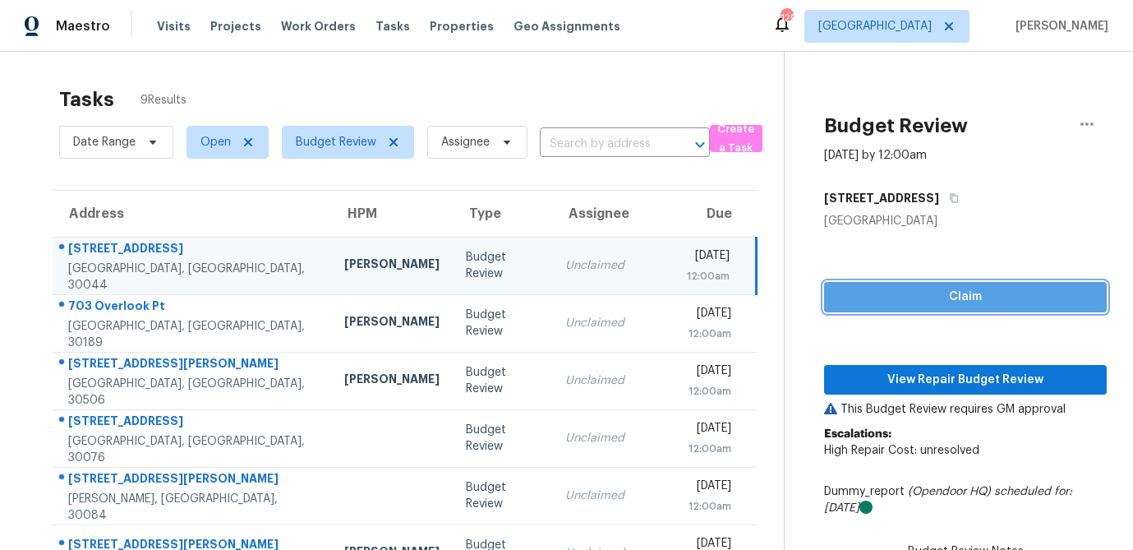
click at [913, 295] on span "Claim" at bounding box center [965, 297] width 256 height 21
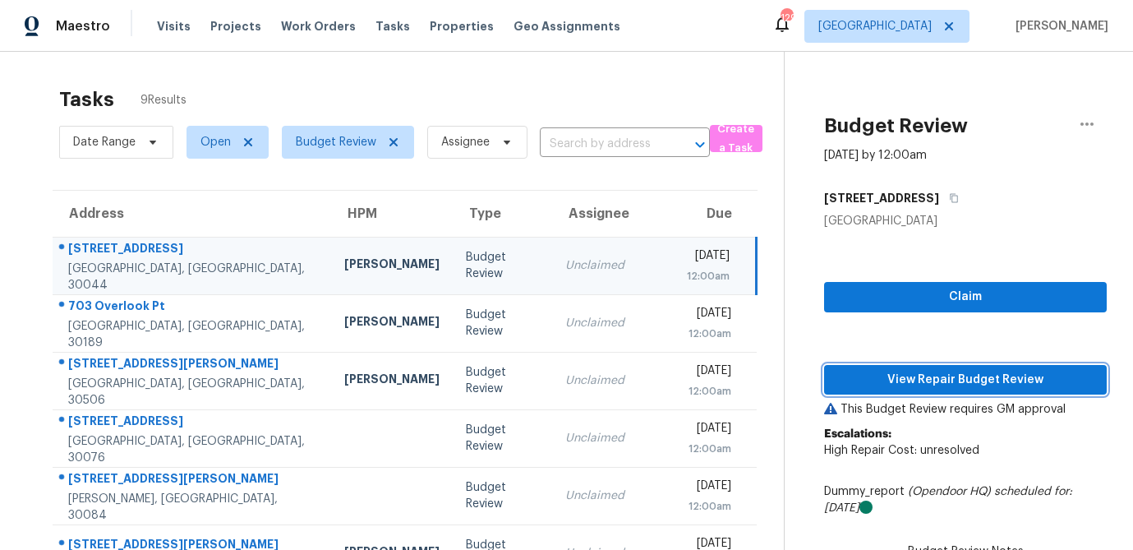
click at [910, 372] on span "View Repair Budget Review" at bounding box center [965, 380] width 256 height 21
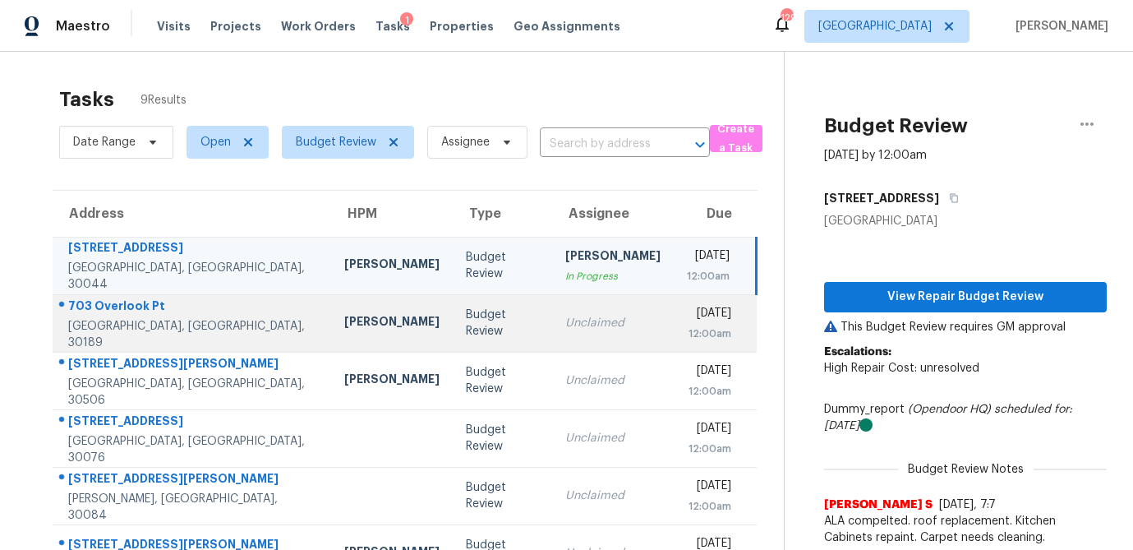
click at [565, 329] on div "Unclaimed" at bounding box center [612, 323] width 95 height 16
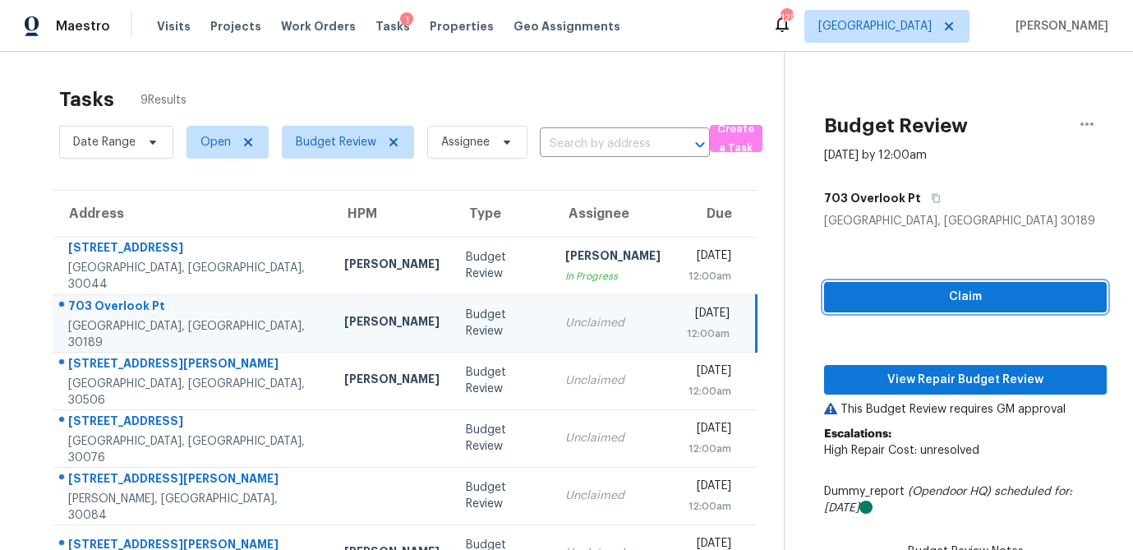
click at [900, 301] on span "Claim" at bounding box center [965, 297] width 256 height 21
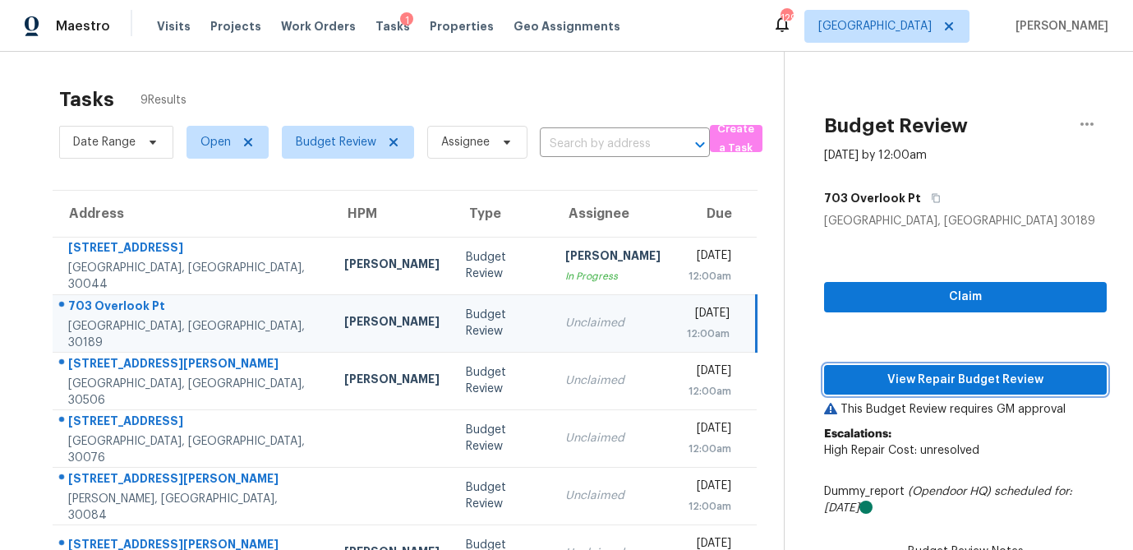
click at [885, 373] on span "View Repair Budget Review" at bounding box center [965, 380] width 256 height 21
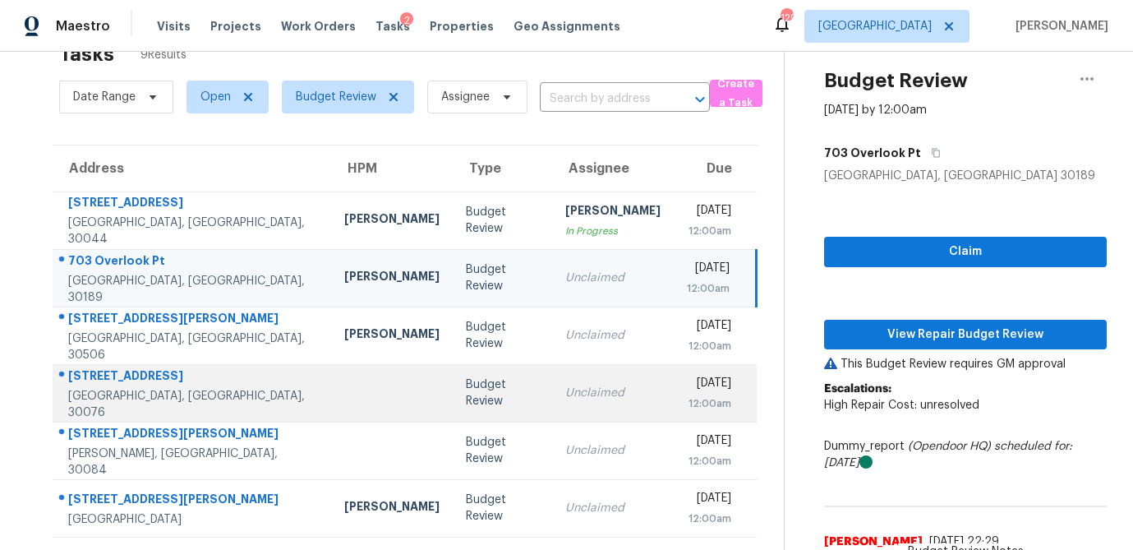
scroll to position [104, 0]
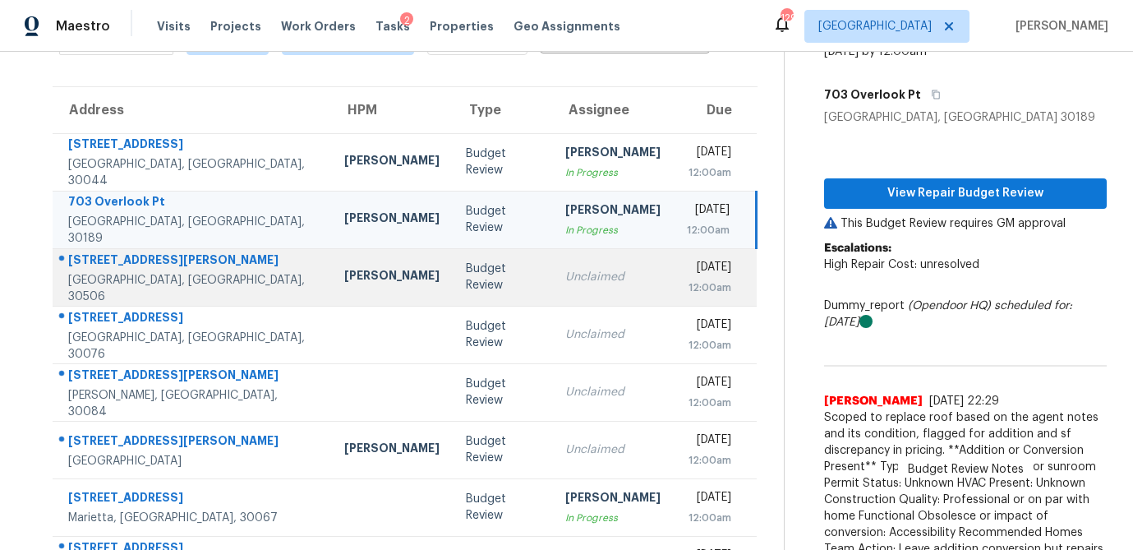
click at [552, 288] on td "Unclaimed" at bounding box center [613, 277] width 122 height 58
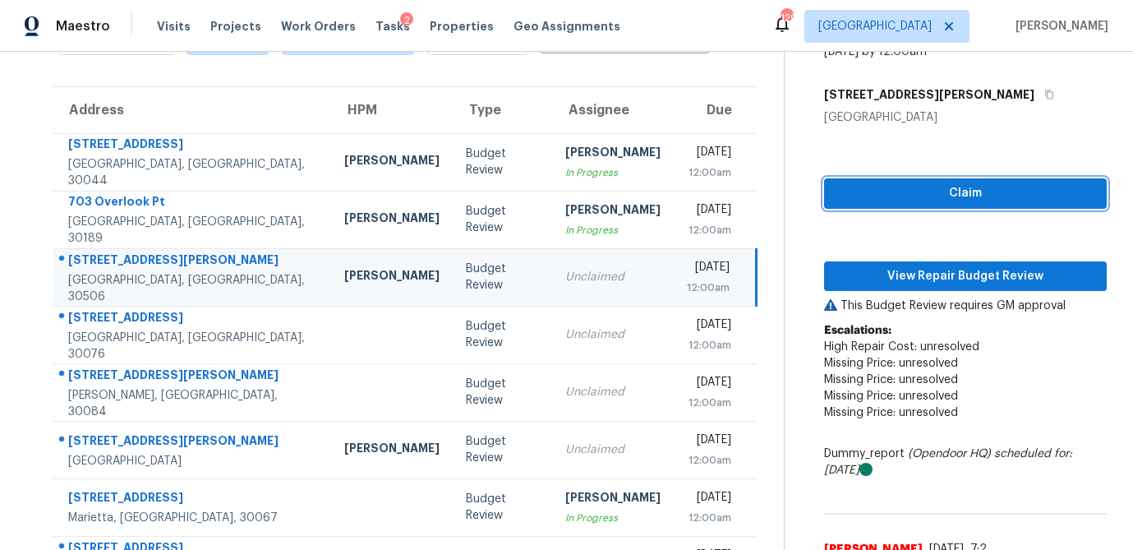
click at [978, 198] on span "Claim" at bounding box center [965, 193] width 256 height 21
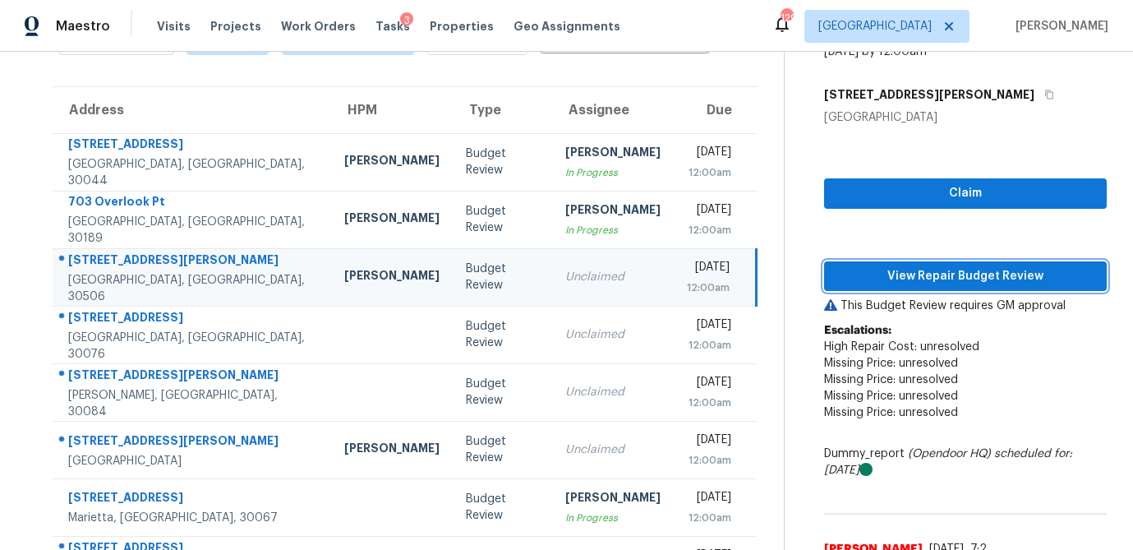
click at [953, 283] on span "View Repair Budget Review" at bounding box center [965, 276] width 256 height 21
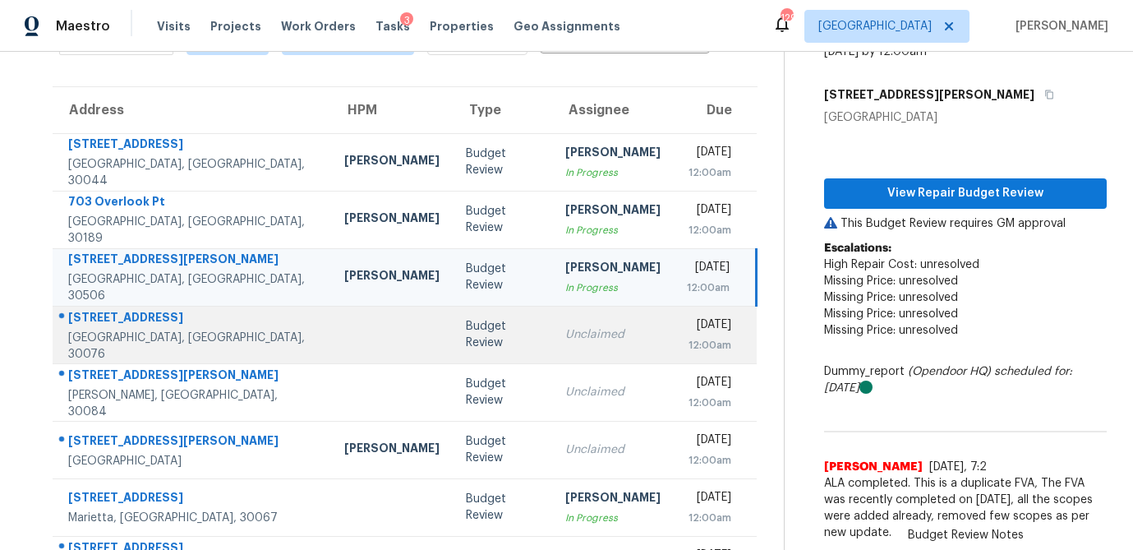
click at [454, 343] on td "Budget Review" at bounding box center [502, 335] width 99 height 58
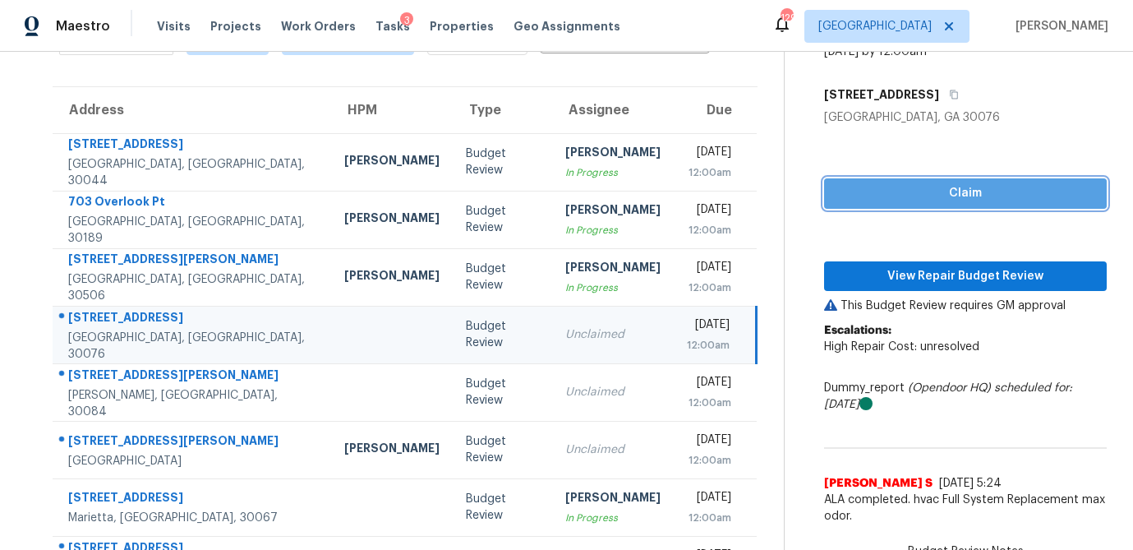
click at [1033, 192] on span "Claim" at bounding box center [965, 193] width 256 height 21
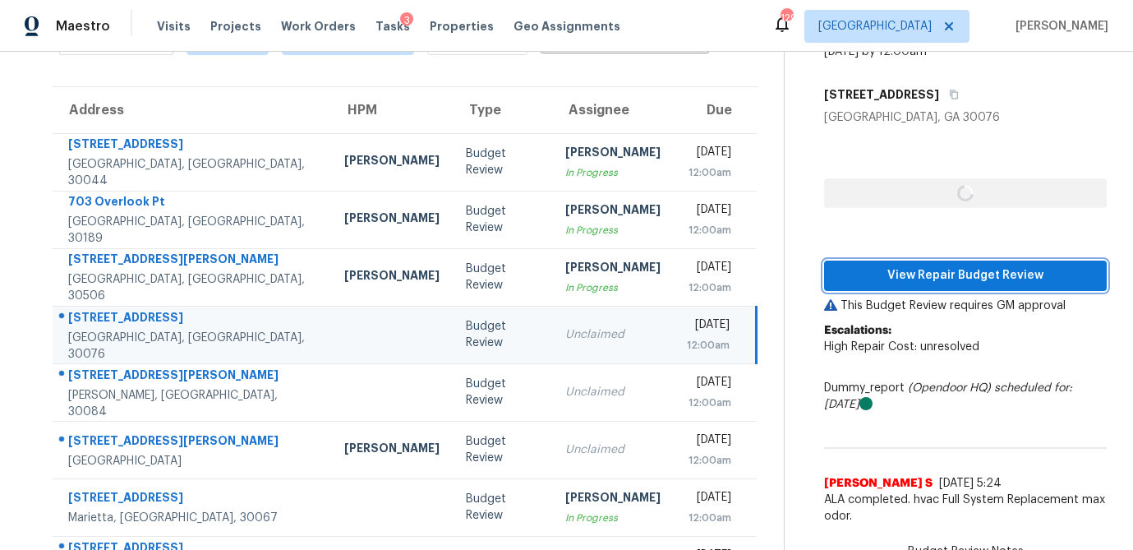
click at [958, 275] on span "View Repair Budget Review" at bounding box center [965, 275] width 256 height 21
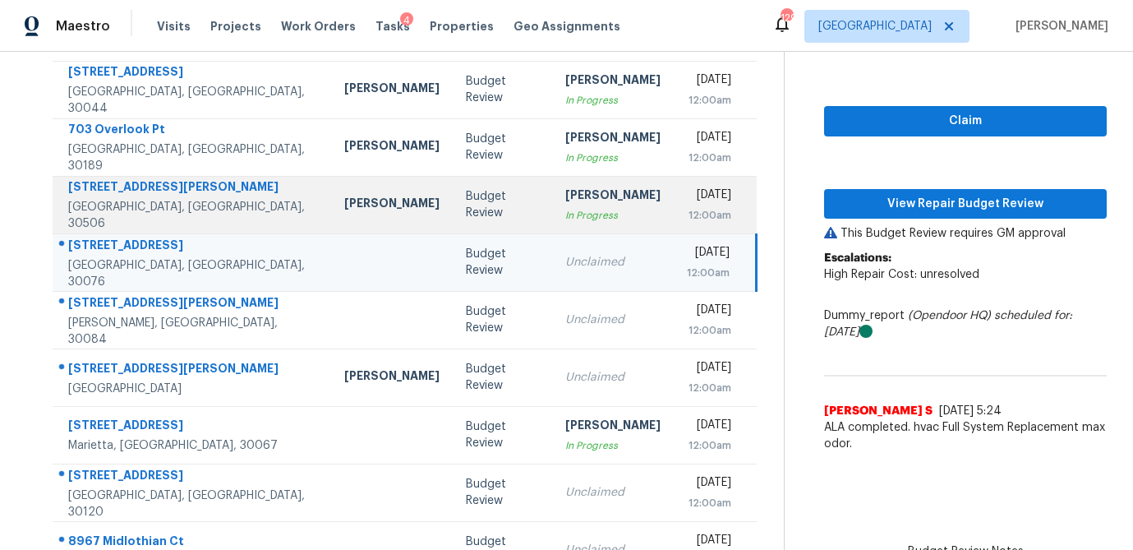
scroll to position [204, 0]
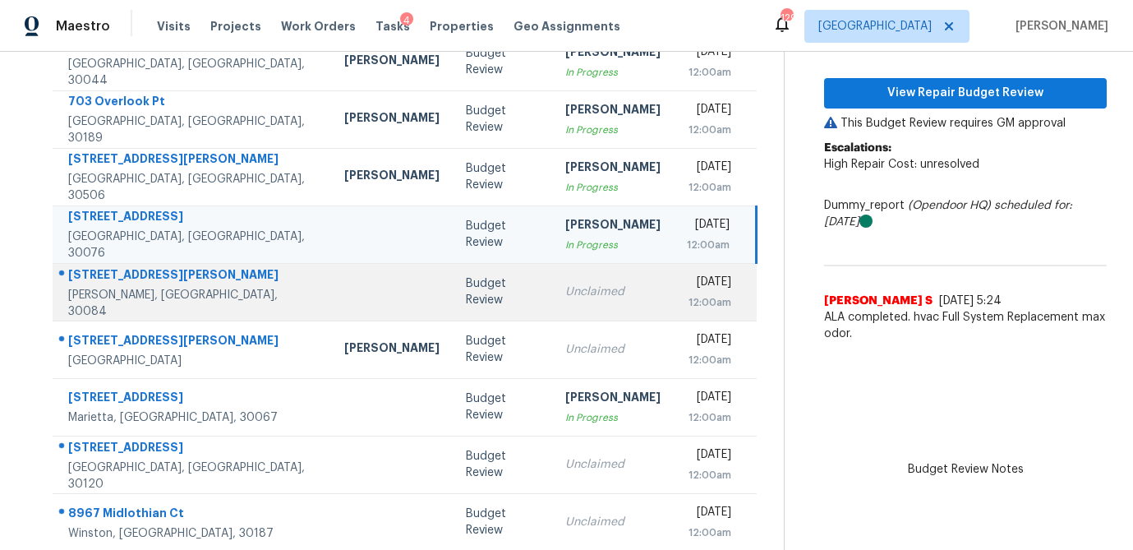
click at [565, 297] on div "Unclaimed" at bounding box center [612, 291] width 95 height 16
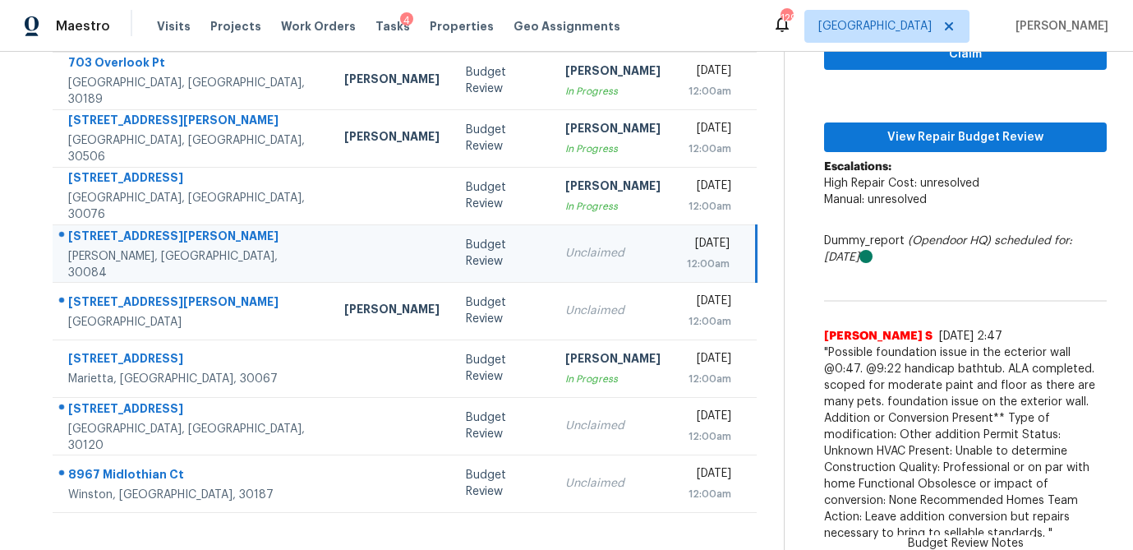
scroll to position [165, 0]
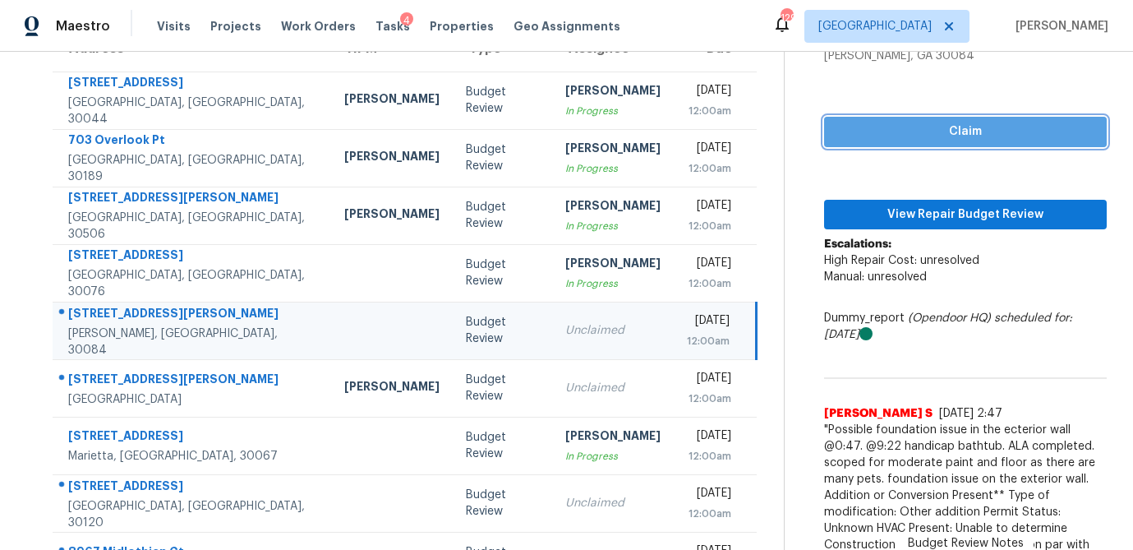
click at [967, 131] on span "Claim" at bounding box center [965, 132] width 256 height 21
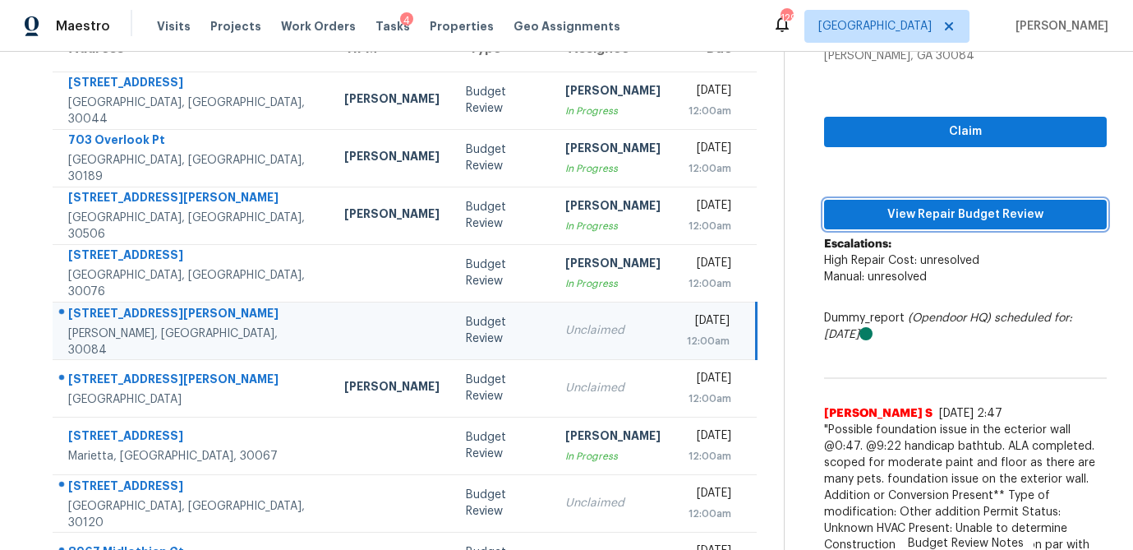
click at [907, 209] on span "View Repair Budget Review" at bounding box center [965, 215] width 256 height 21
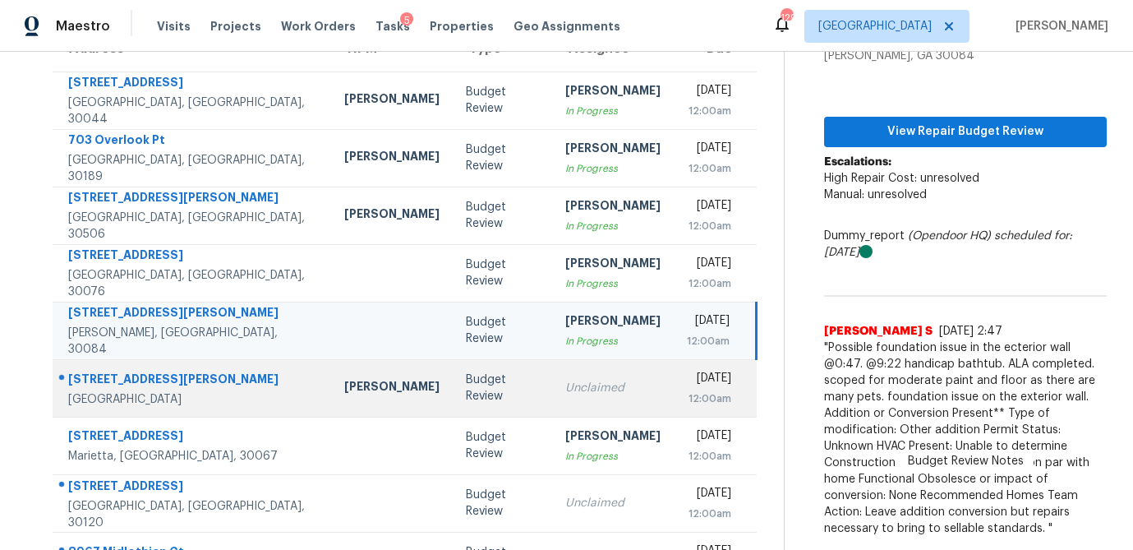
click at [565, 389] on div "Unclaimed" at bounding box center [612, 388] width 95 height 16
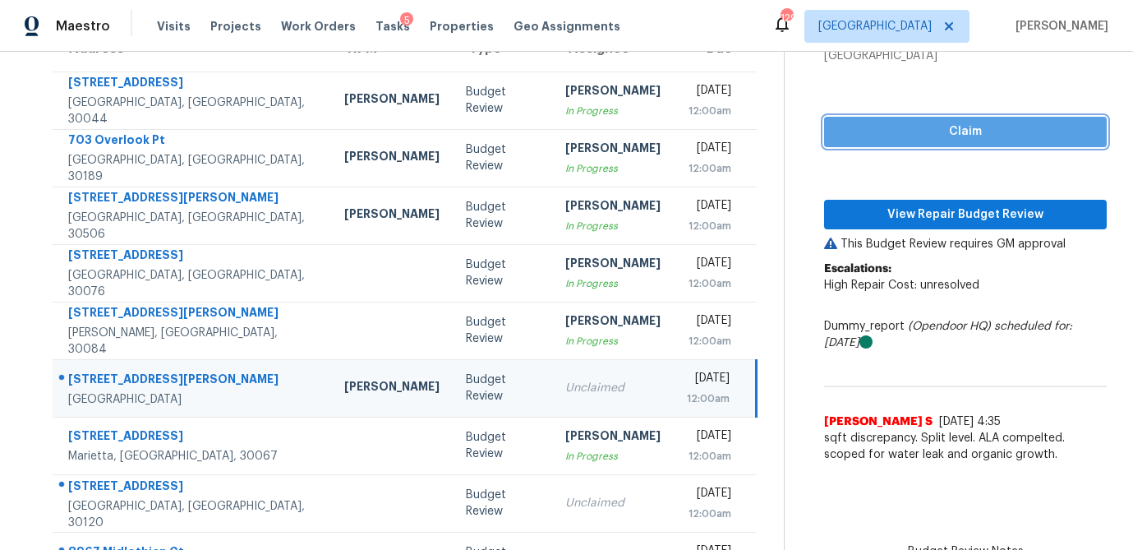
click at [941, 129] on span "Claim" at bounding box center [965, 132] width 256 height 21
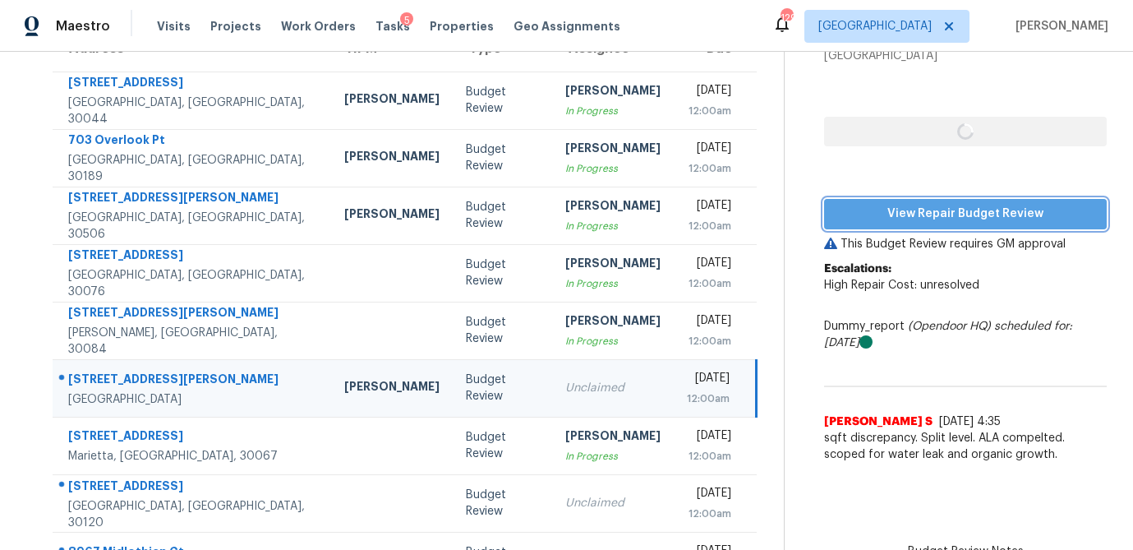
click at [895, 217] on span "View Repair Budget Review" at bounding box center [965, 214] width 256 height 21
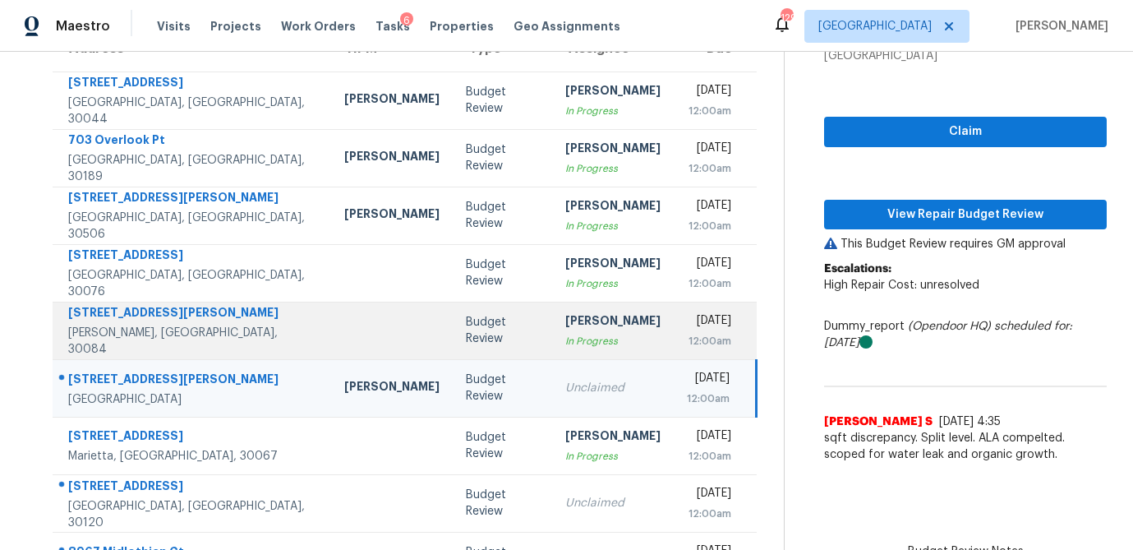
scroll to position [218, 0]
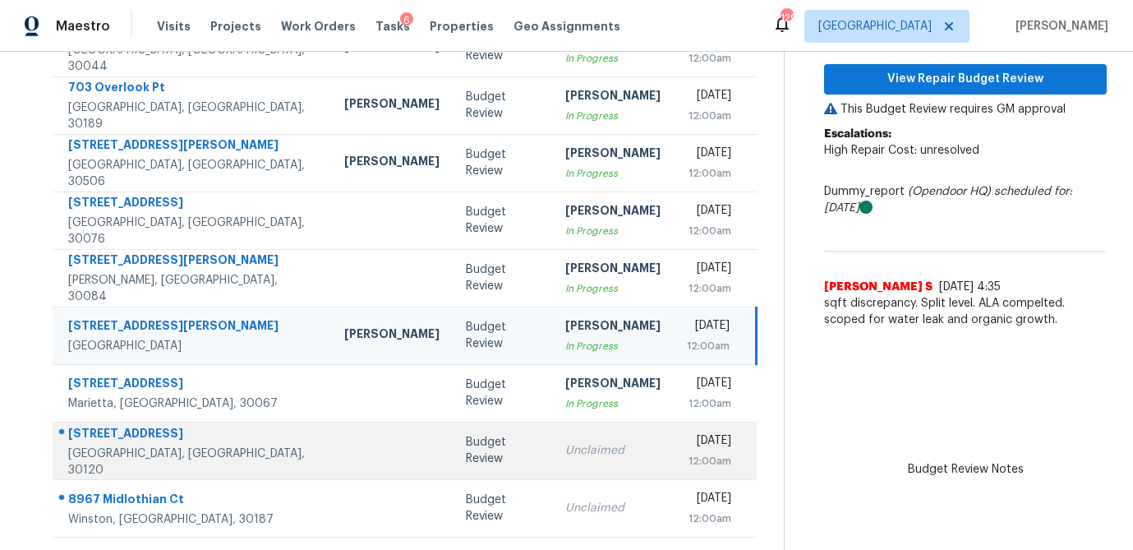
click at [552, 452] on td "Unclaimed" at bounding box center [613, 450] width 122 height 58
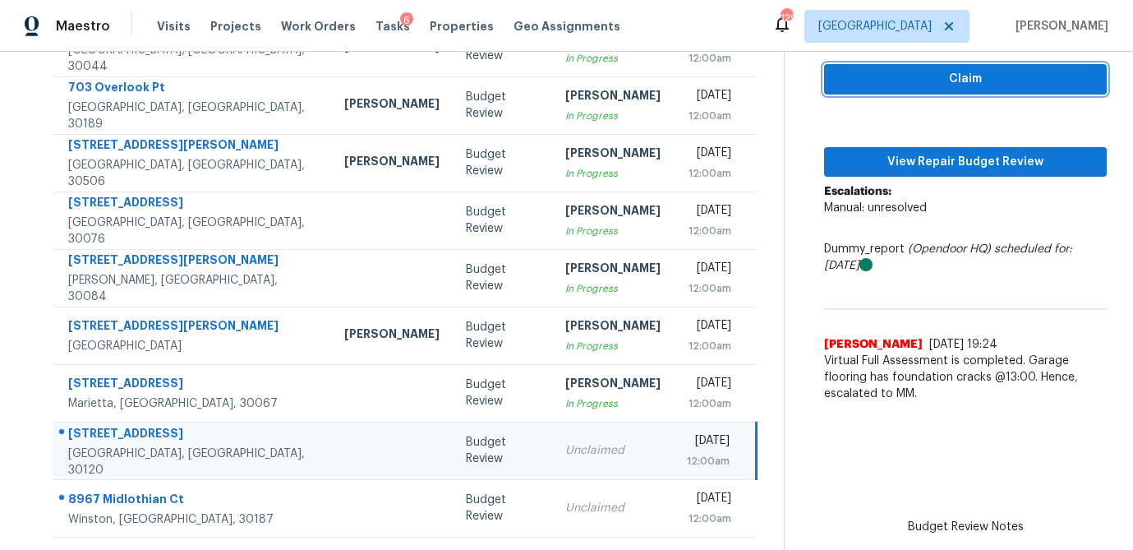
drag, startPoint x: 1020, startPoint y: 82, endPoint x: 994, endPoint y: 99, distance: 30.3
click at [1020, 82] on span "Claim" at bounding box center [965, 79] width 256 height 21
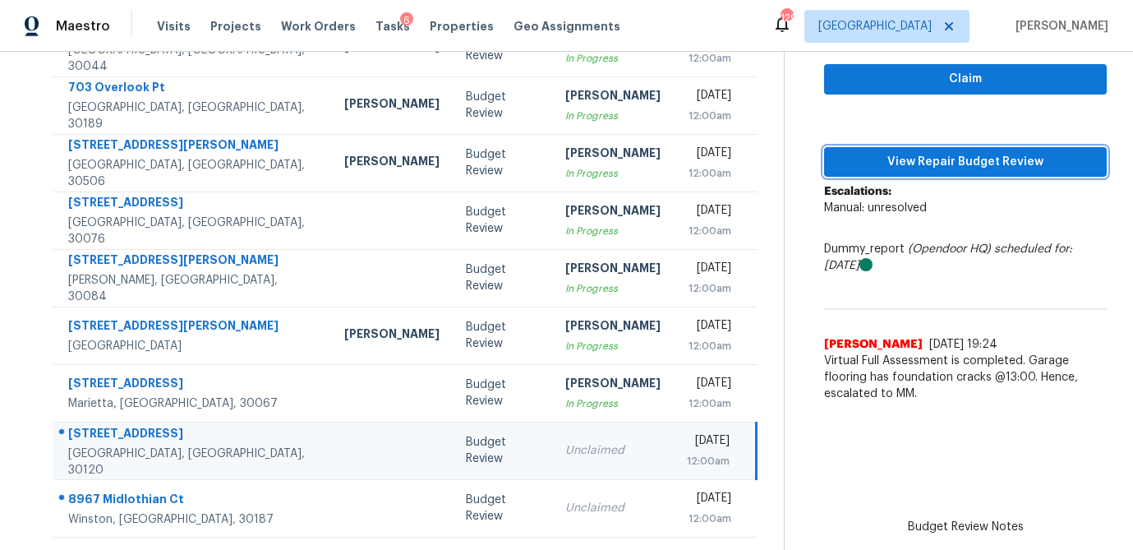
click at [951, 166] on span "View Repair Budget Review" at bounding box center [965, 162] width 256 height 21
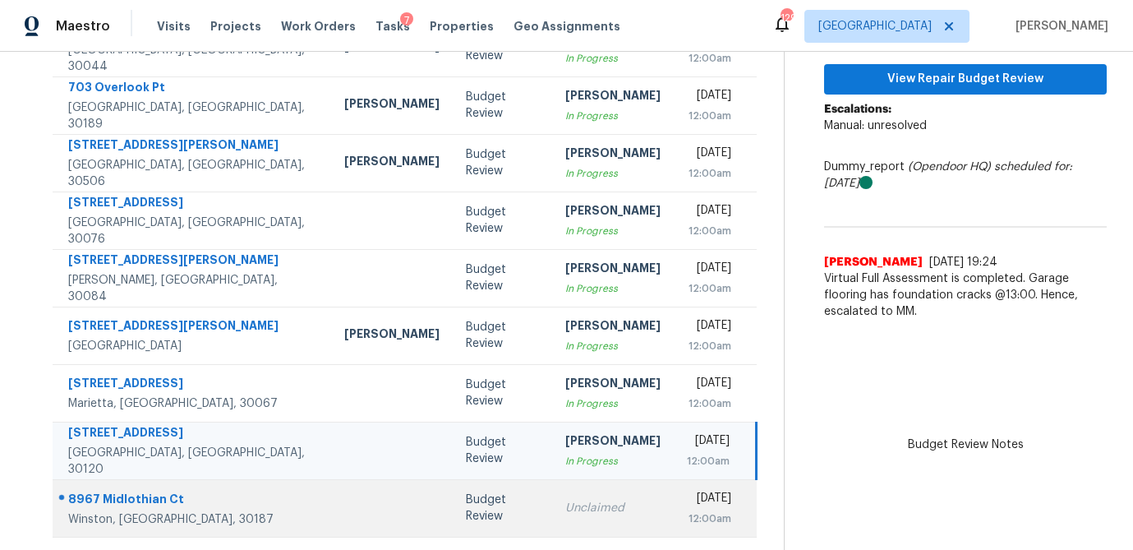
click at [552, 508] on td "Unclaimed" at bounding box center [613, 508] width 122 height 58
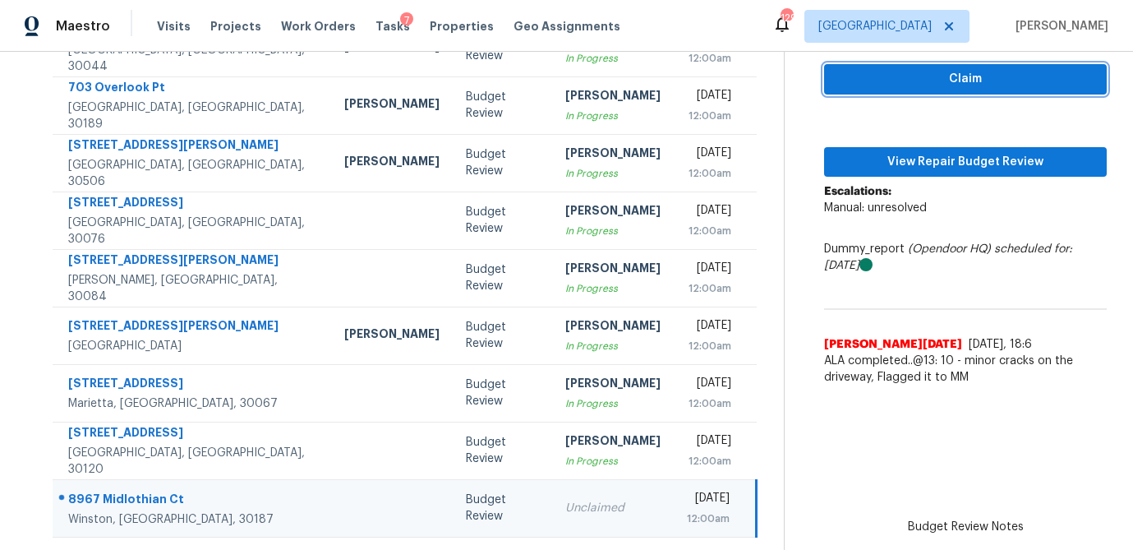
click at [909, 88] on span "Claim" at bounding box center [965, 79] width 256 height 21
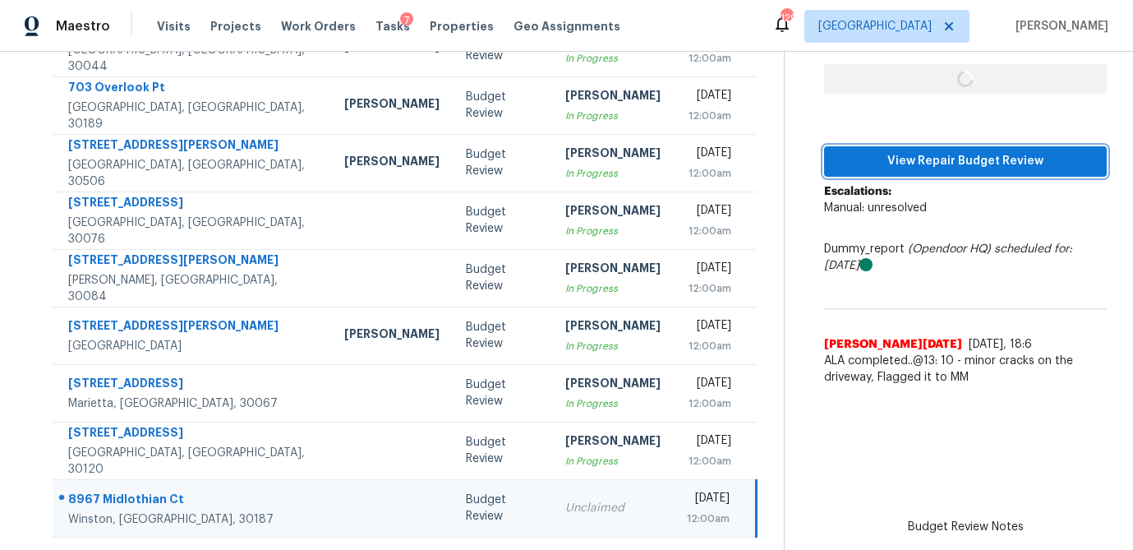
click at [895, 154] on span "View Repair Budget Review" at bounding box center [965, 161] width 256 height 21
